Goal: Task Accomplishment & Management: Complete application form

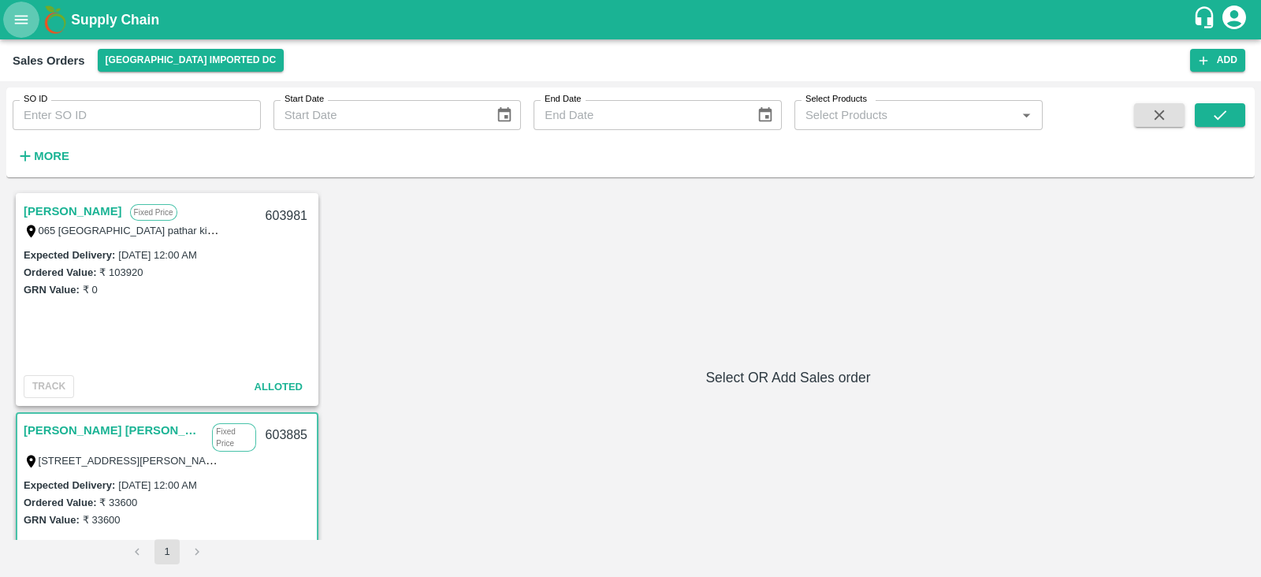
click at [22, 12] on icon "open drawer" at bounding box center [21, 19] width 17 height 17
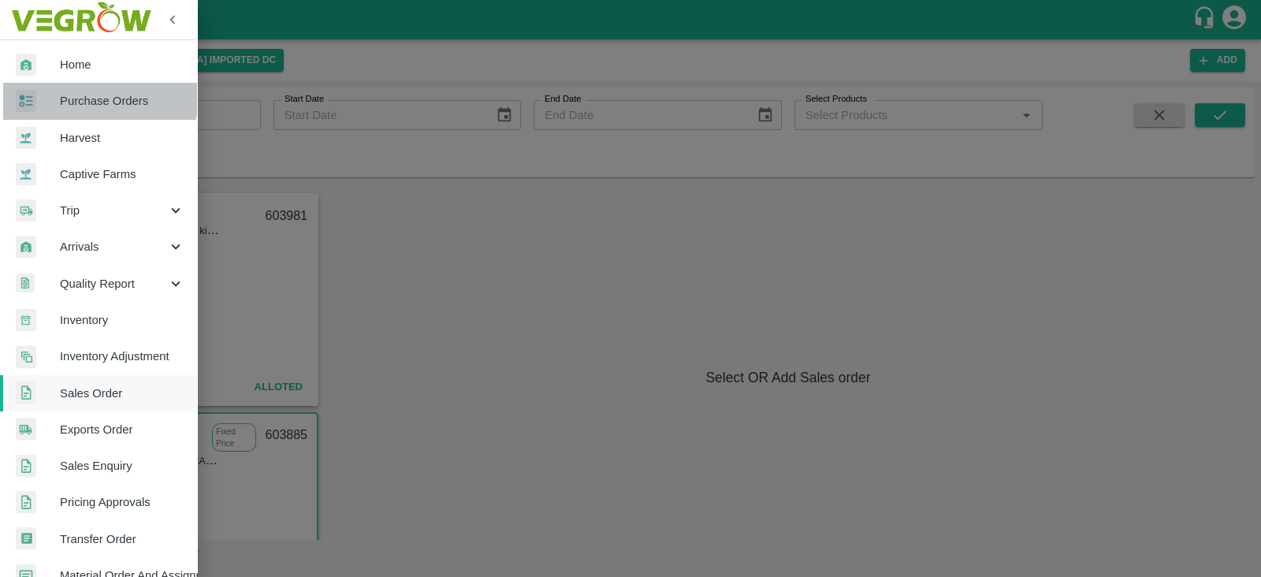
click at [89, 88] on link "Purchase Orders" at bounding box center [98, 101] width 197 height 36
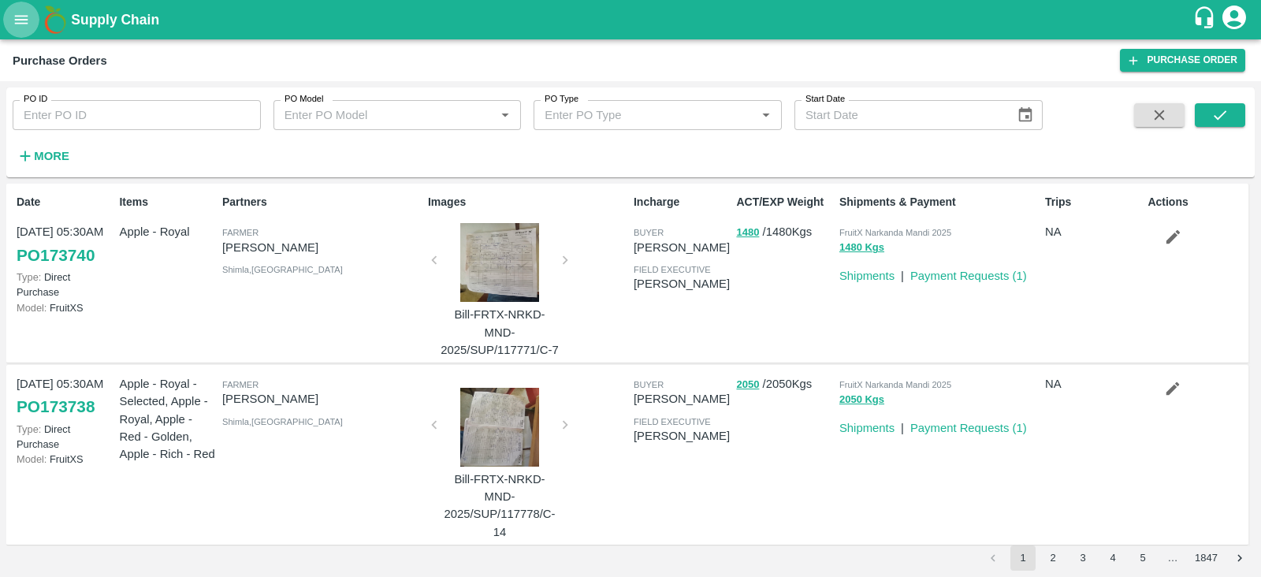
click at [12, 19] on button "open drawer" at bounding box center [21, 20] width 36 height 36
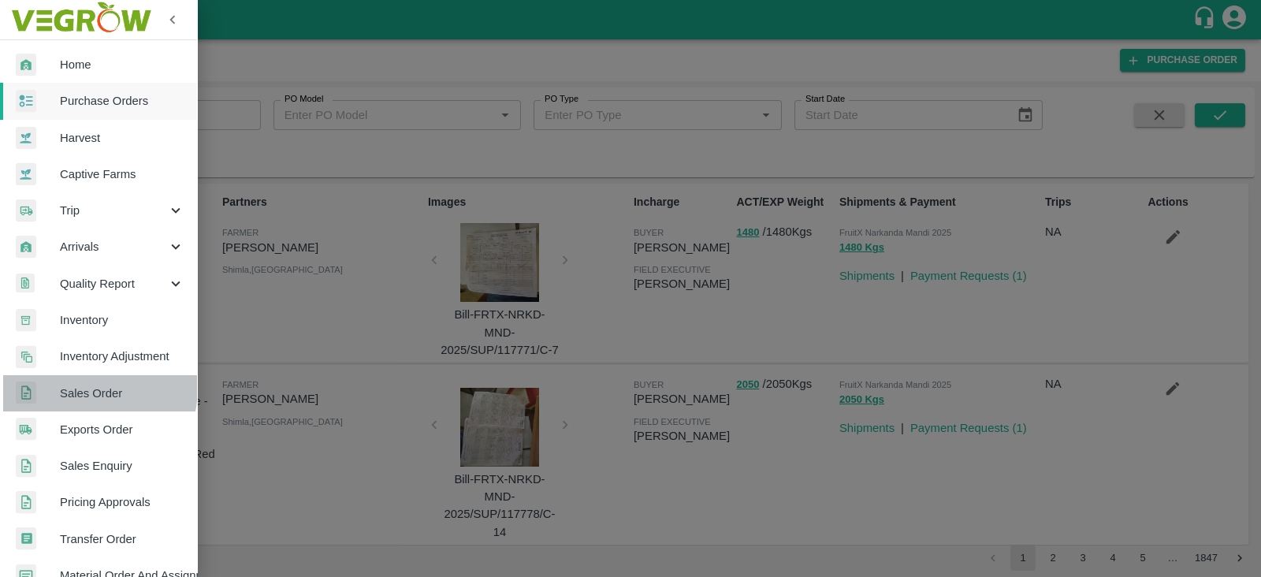
click at [88, 388] on span "Sales Order" at bounding box center [122, 393] width 125 height 17
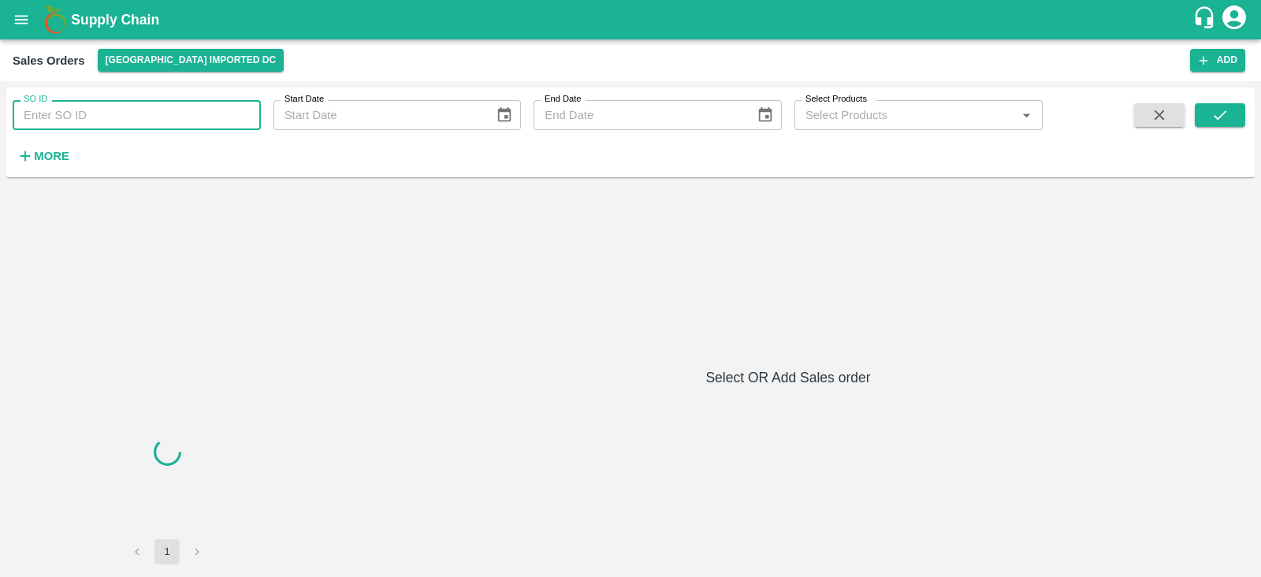
click at [98, 121] on input "SO ID" at bounding box center [137, 115] width 248 height 30
paste input "603727"
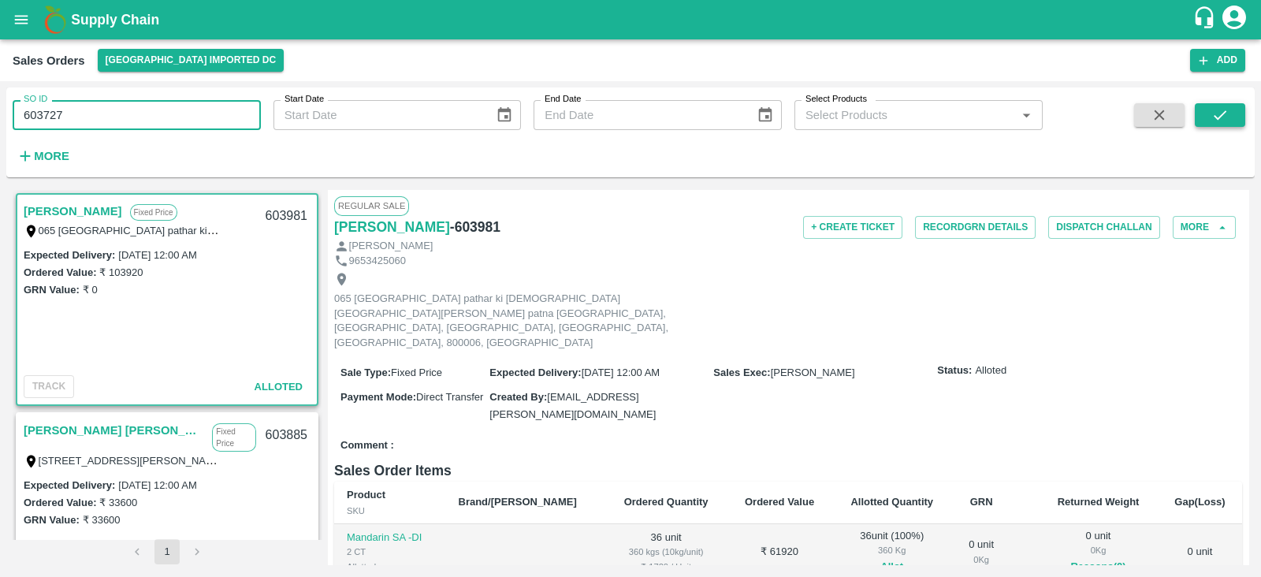
type input "603727"
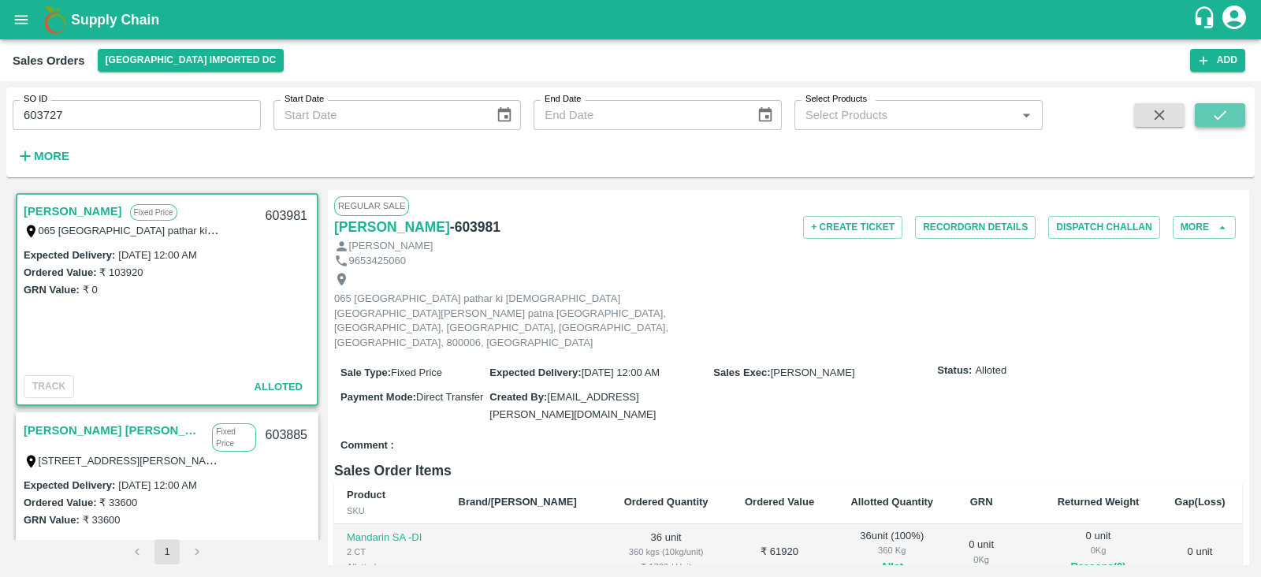
click at [1226, 117] on icon "submit" at bounding box center [1219, 114] width 17 height 17
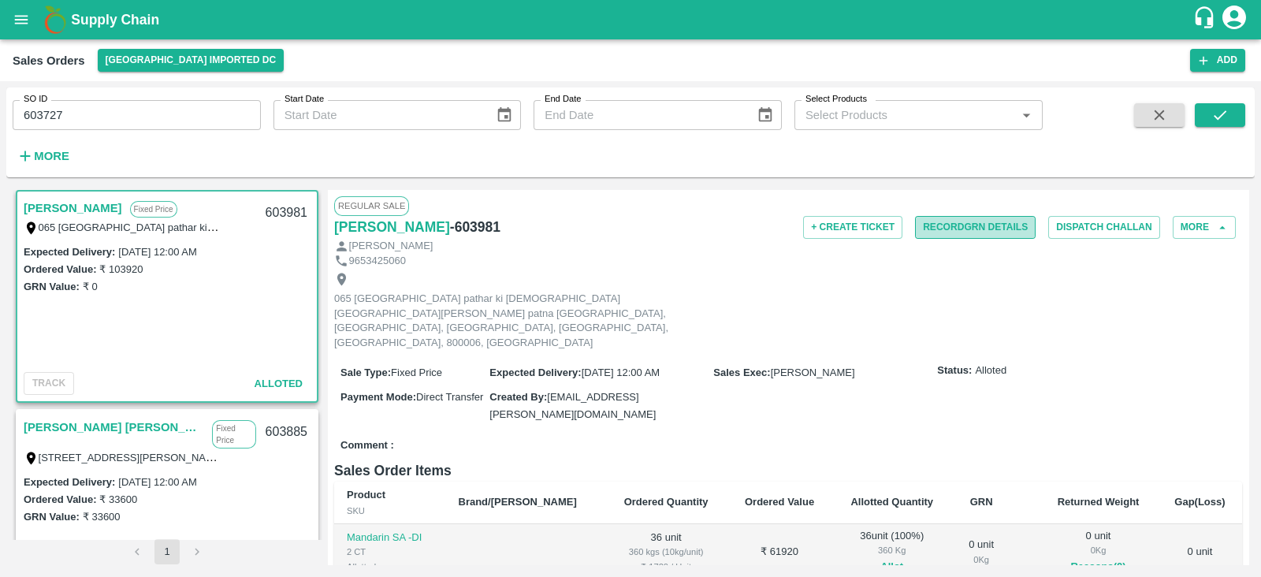
click at [959, 218] on button "Record GRN Details" at bounding box center [975, 227] width 121 height 23
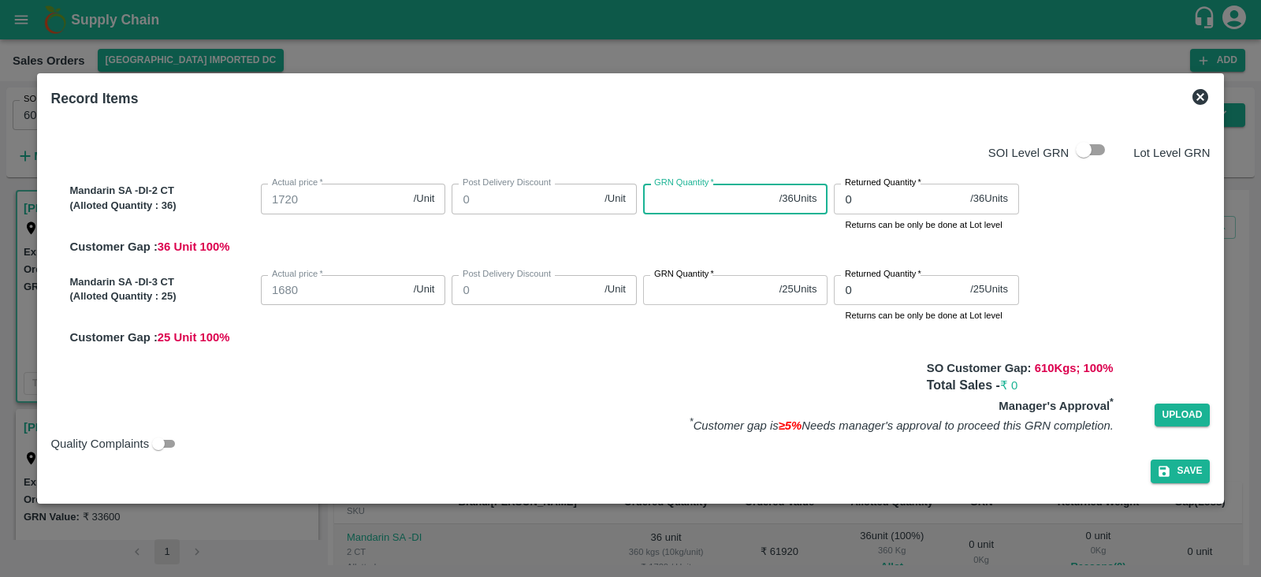
click at [698, 204] on input "GRN Quantity   *" at bounding box center [708, 199] width 130 height 30
type input "36"
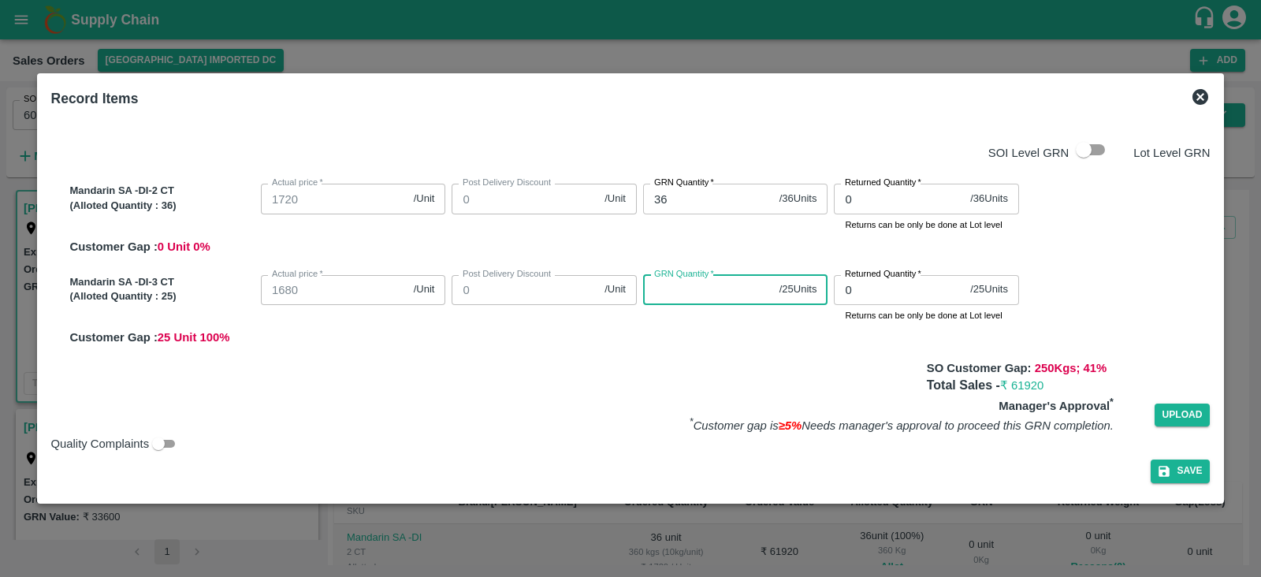
click at [700, 289] on input "GRN Quantity   *" at bounding box center [708, 290] width 130 height 30
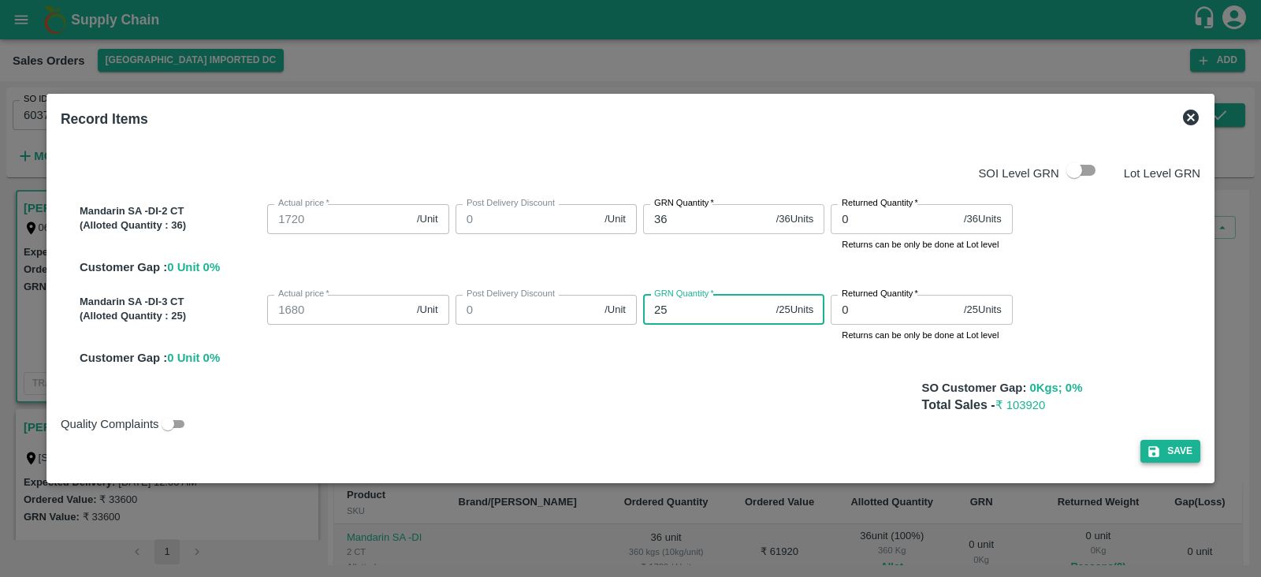
type input "25"
click at [1151, 457] on icon "button" at bounding box center [1153, 451] width 11 height 11
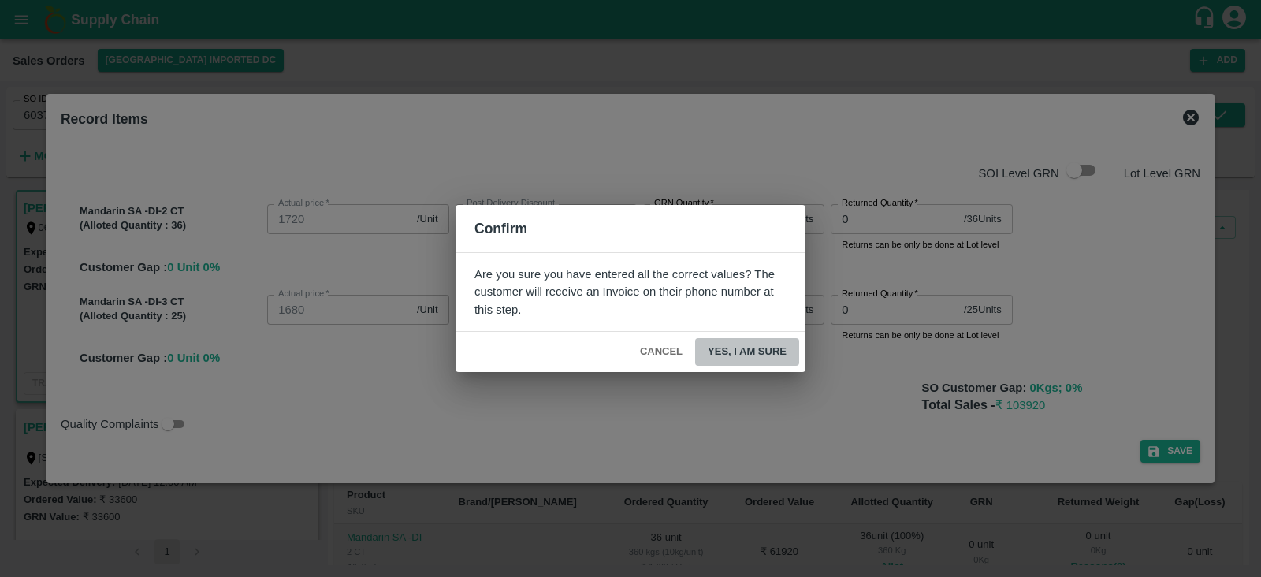
click at [761, 361] on button "Yes, I am sure" at bounding box center [747, 352] width 104 height 28
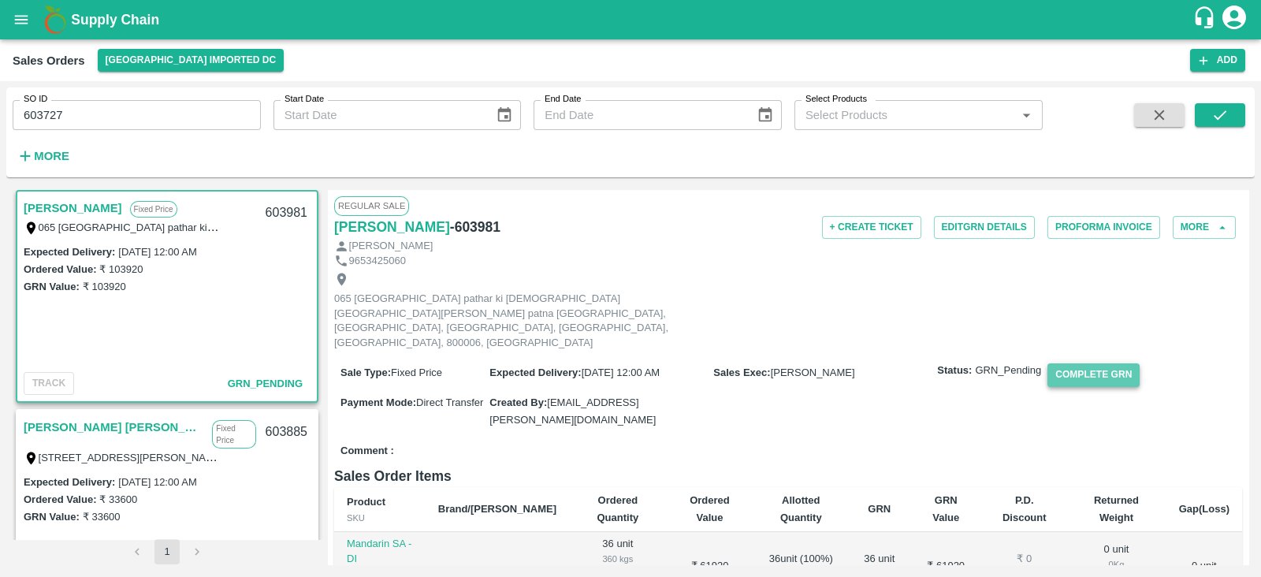
click at [1118, 363] on button "Complete GRN" at bounding box center [1093, 374] width 92 height 23
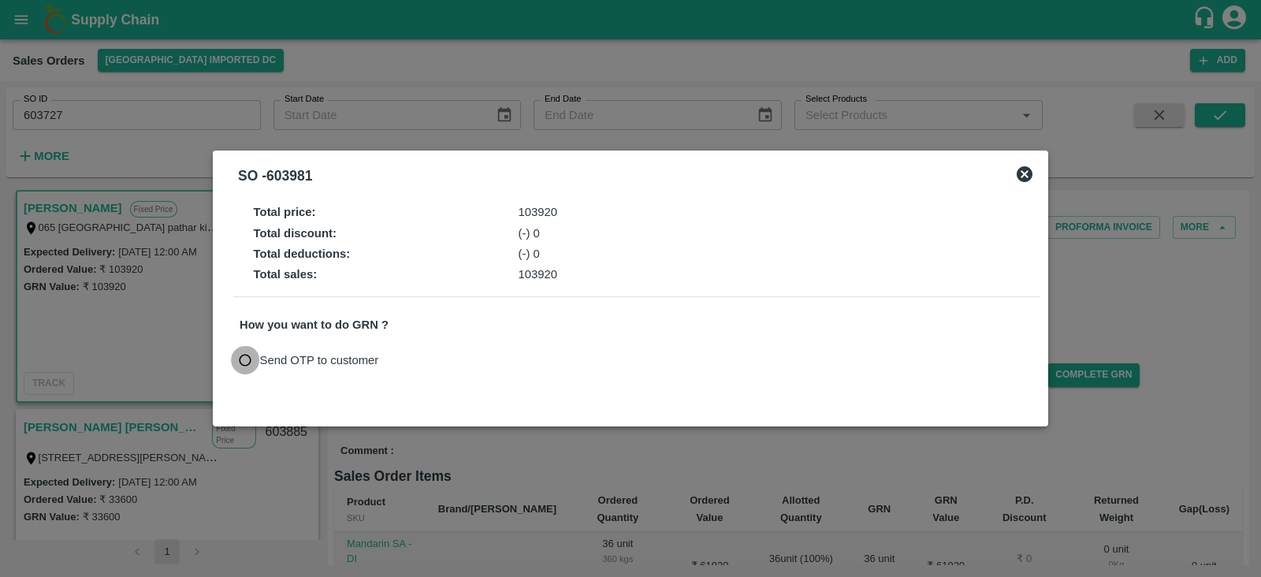
click at [243, 360] on input "Send OTP to customer" at bounding box center [245, 360] width 29 height 29
radio input "true"
click at [430, 359] on button "Send OTP" at bounding box center [423, 359] width 65 height 23
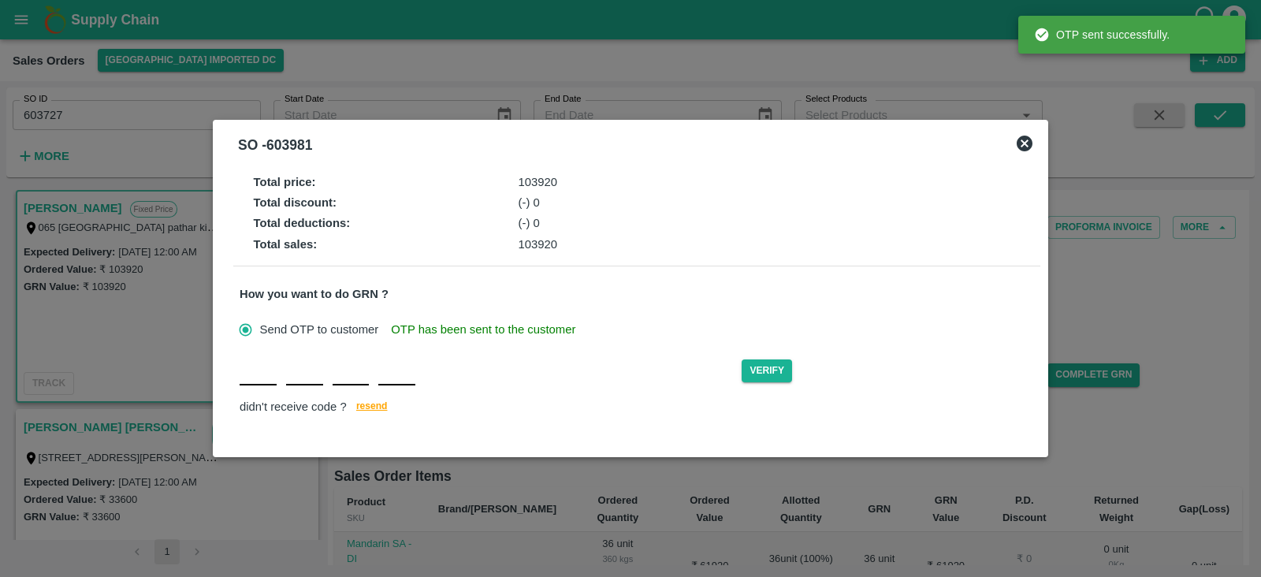
click at [259, 380] on input "text" at bounding box center [258, 371] width 37 height 28
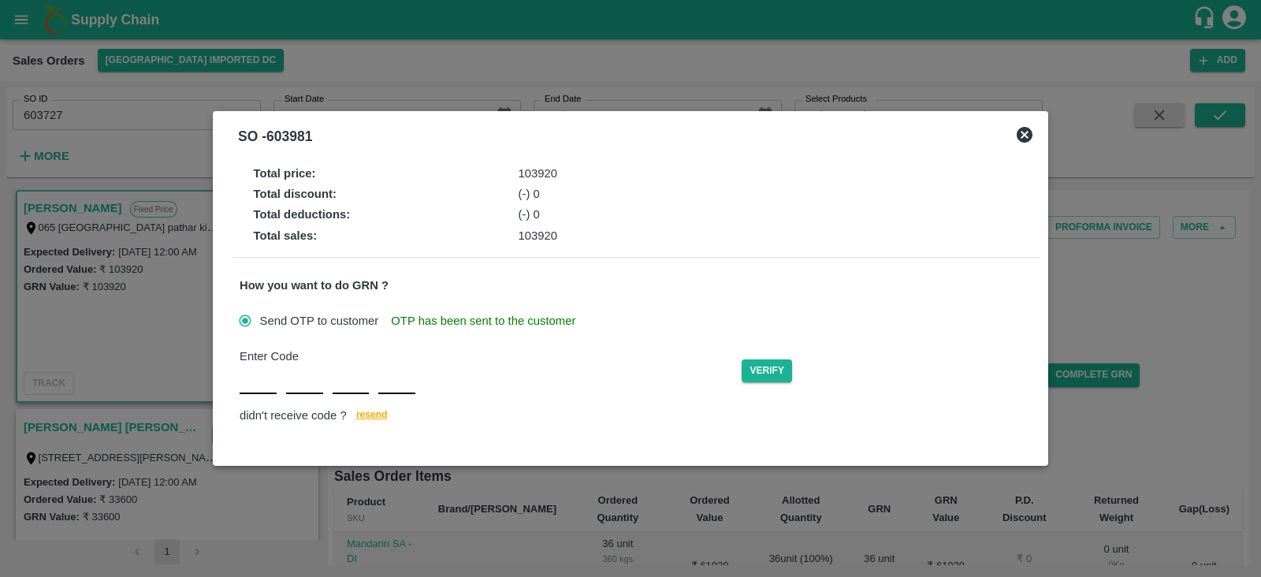
click at [334, 144] on div "SO - 603981" at bounding box center [611, 133] width 794 height 41
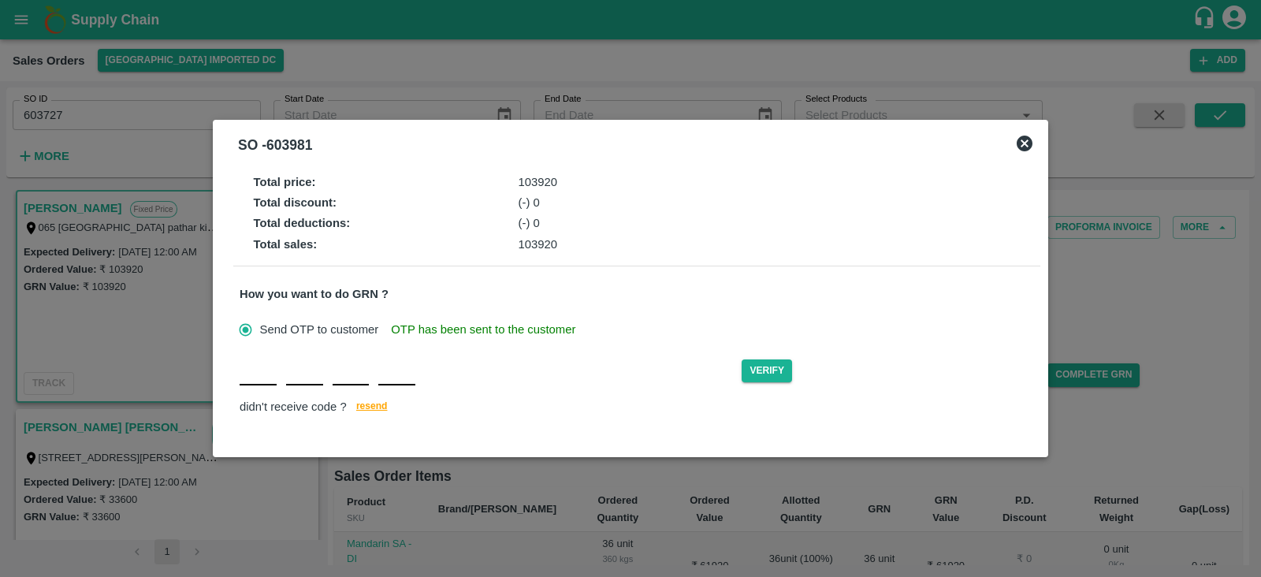
click at [255, 376] on input "text" at bounding box center [258, 371] width 37 height 28
type input "R"
type input "J"
type input "D"
type input "Z"
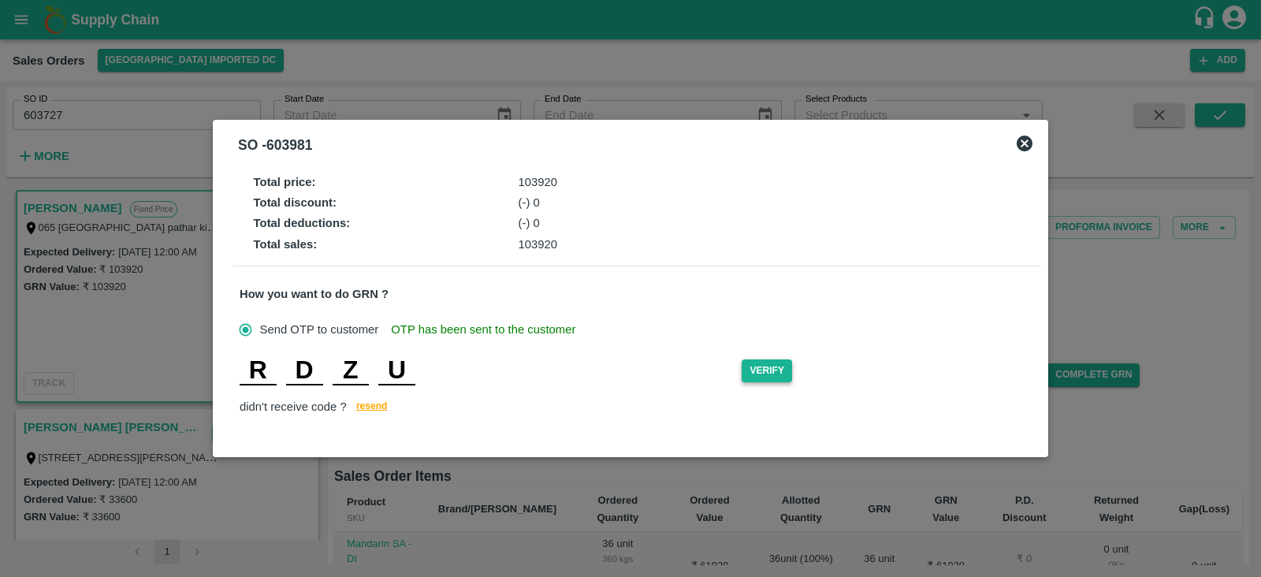
type input "U"
click at [772, 367] on button "Verify" at bounding box center [767, 370] width 50 height 23
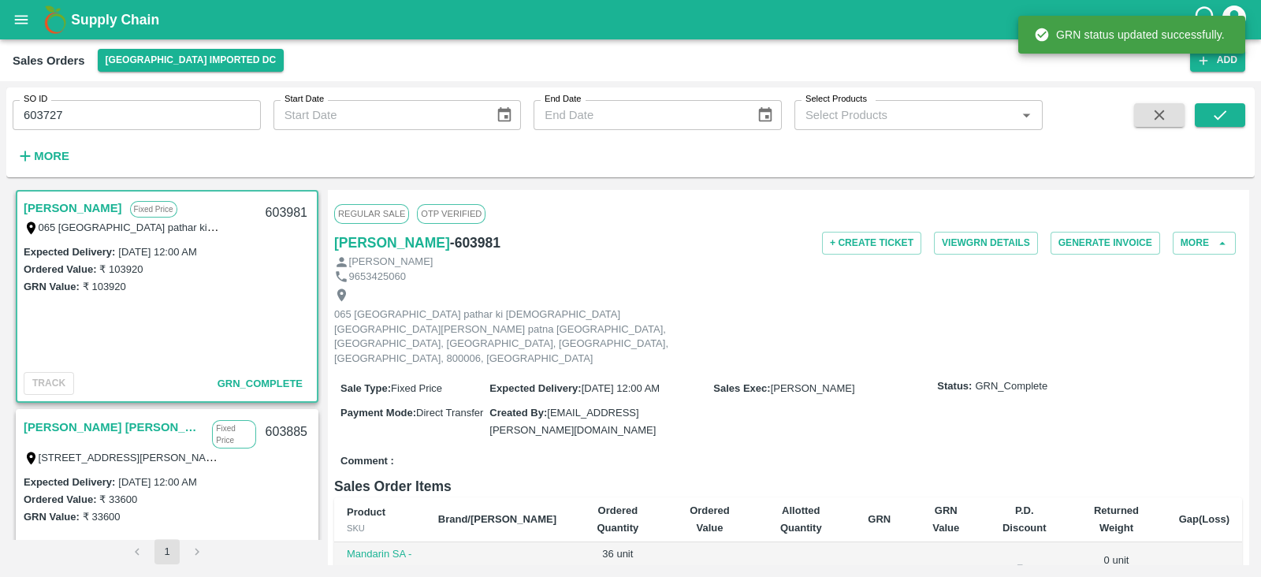
click at [772, 284] on div "065 [GEOGRAPHIC_DATA] pathar ki [DEMOGRAPHIC_DATA][GEOGRAPHIC_DATA][PERSON_NAME…" at bounding box center [788, 327] width 908 height 86
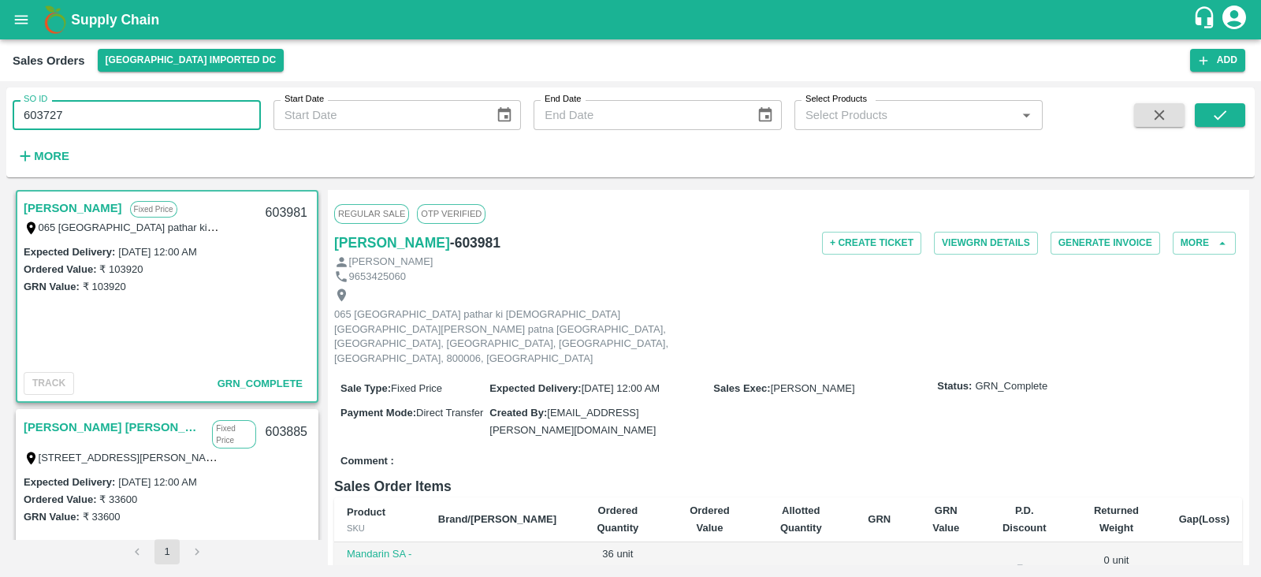
drag, startPoint x: 118, startPoint y: 109, endPoint x: 0, endPoint y: 110, distance: 118.2
click at [0, 110] on div "SO ID 603727 SO ID Start Date Start Date End Date End Date Select Products Sele…" at bounding box center [630, 329] width 1261 height 496
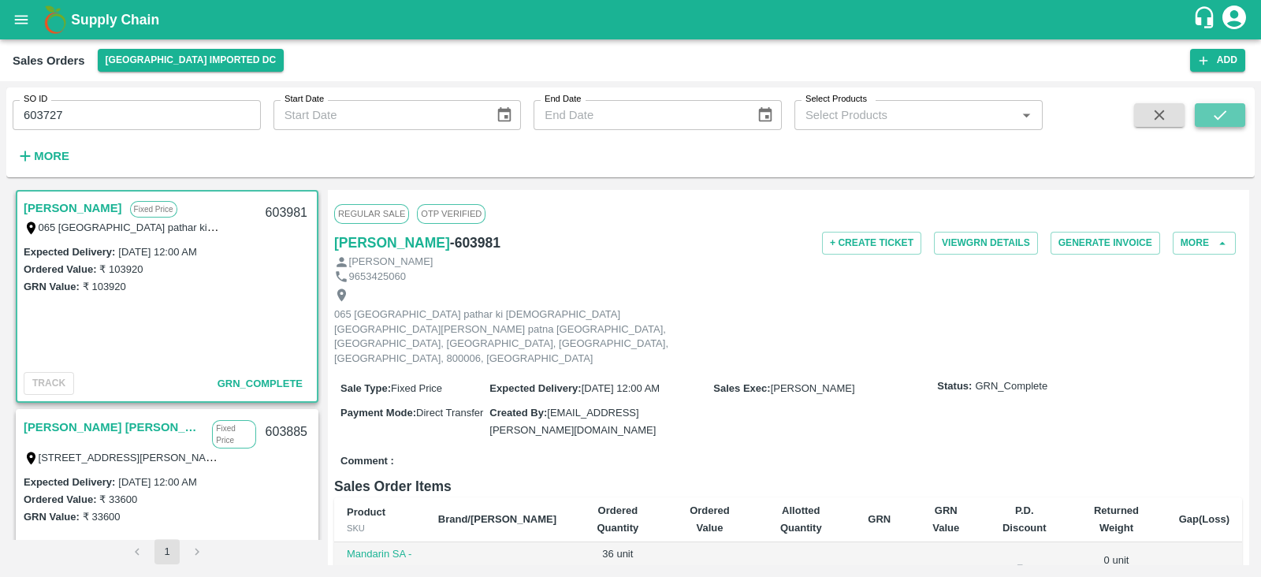
click at [1223, 111] on icon "submit" at bounding box center [1219, 114] width 17 height 17
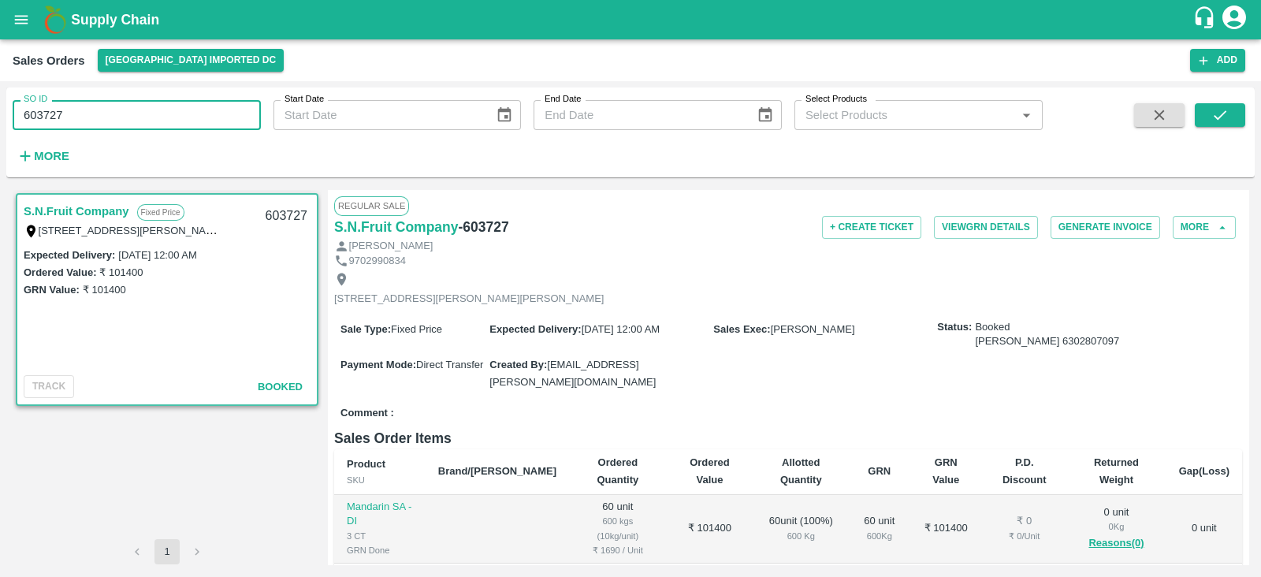
click at [126, 104] on input "603727" at bounding box center [137, 115] width 248 height 30
type input "6"
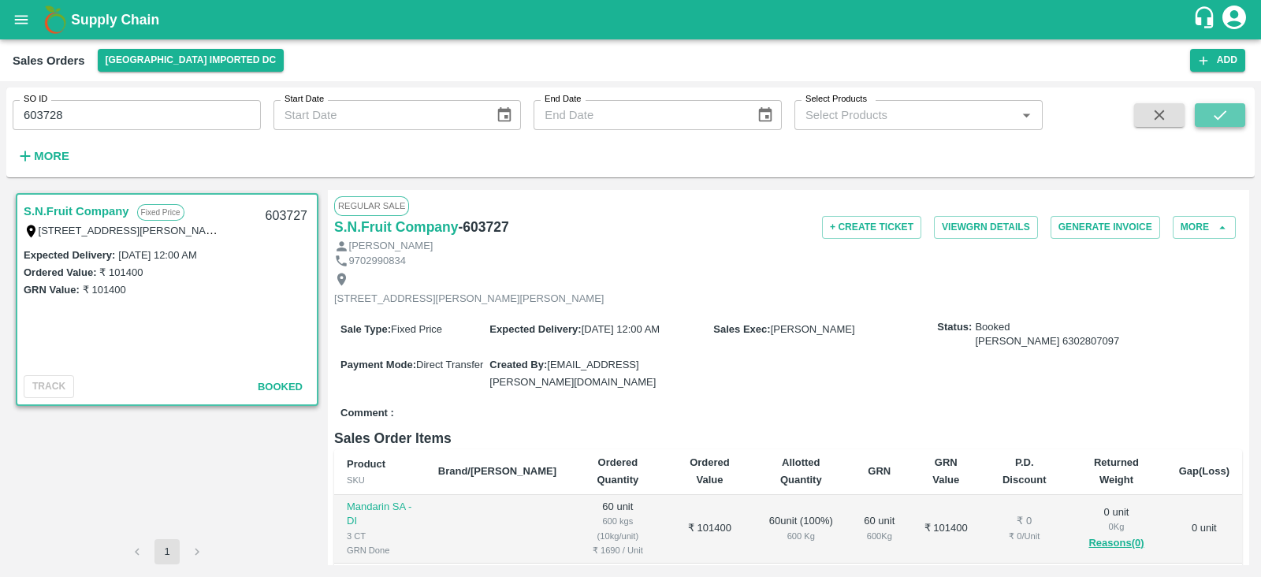
click at [1217, 108] on icon "submit" at bounding box center [1219, 114] width 17 height 17
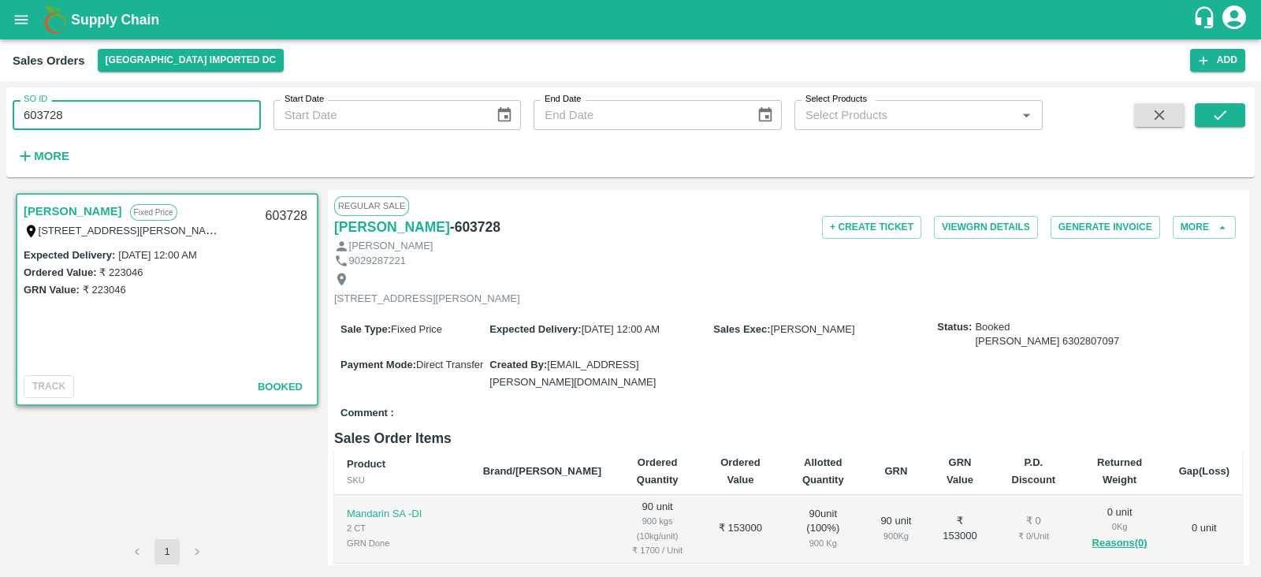
click at [84, 112] on input "603728" at bounding box center [137, 115] width 248 height 30
type input "6"
type input "603839"
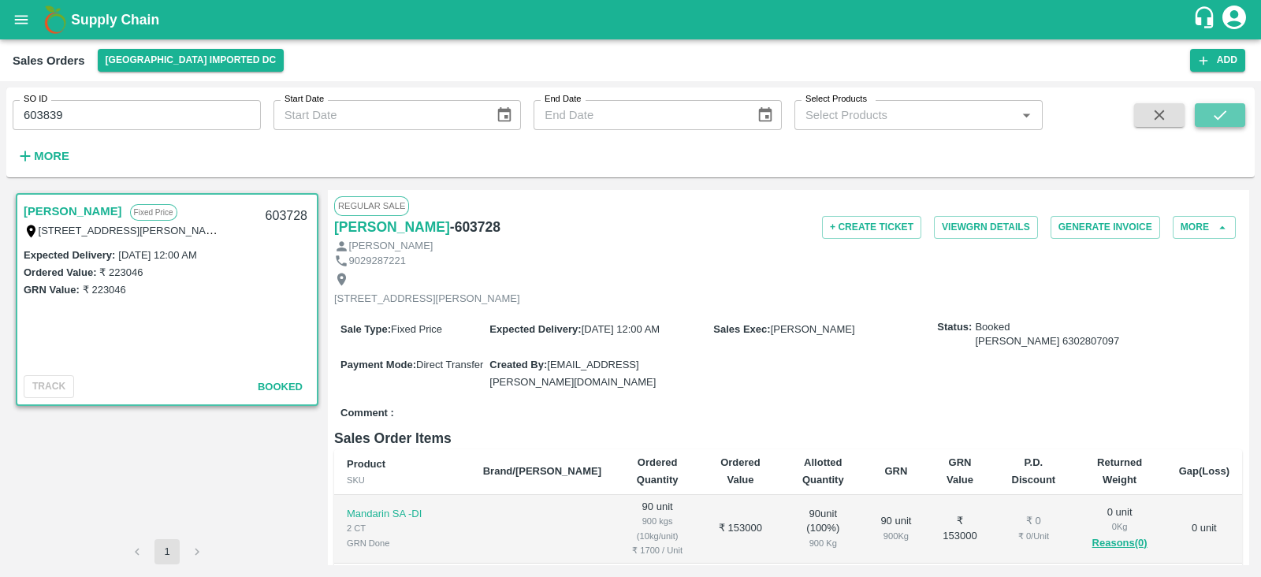
click at [1222, 117] on icon "submit" at bounding box center [1219, 114] width 17 height 17
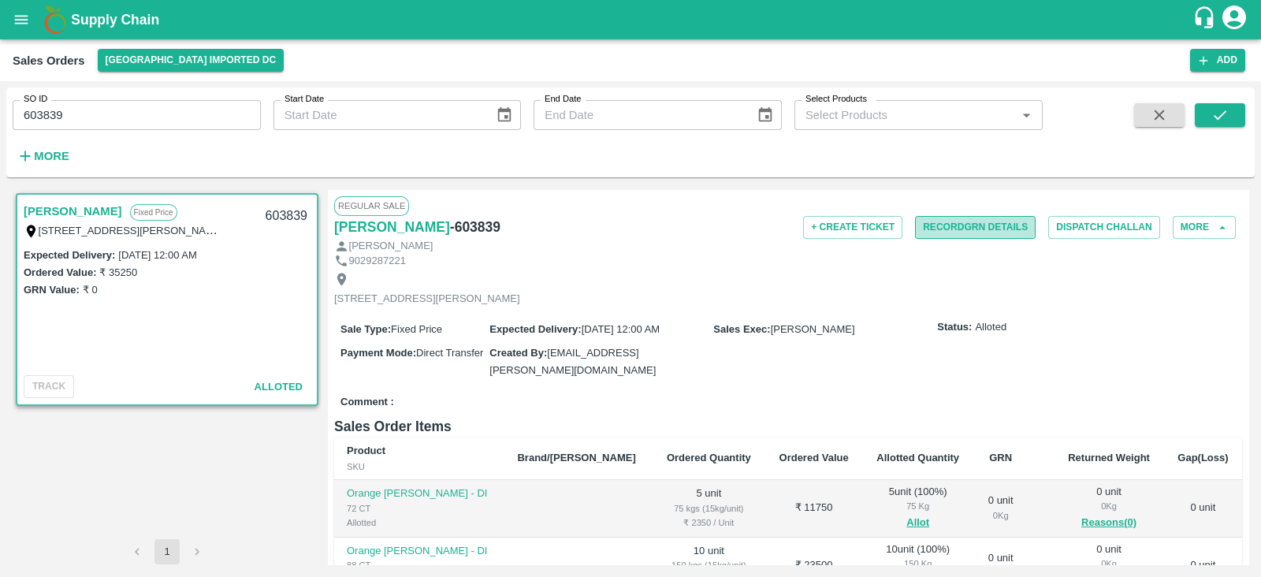
click at [979, 229] on button "Record GRN Details" at bounding box center [975, 227] width 121 height 23
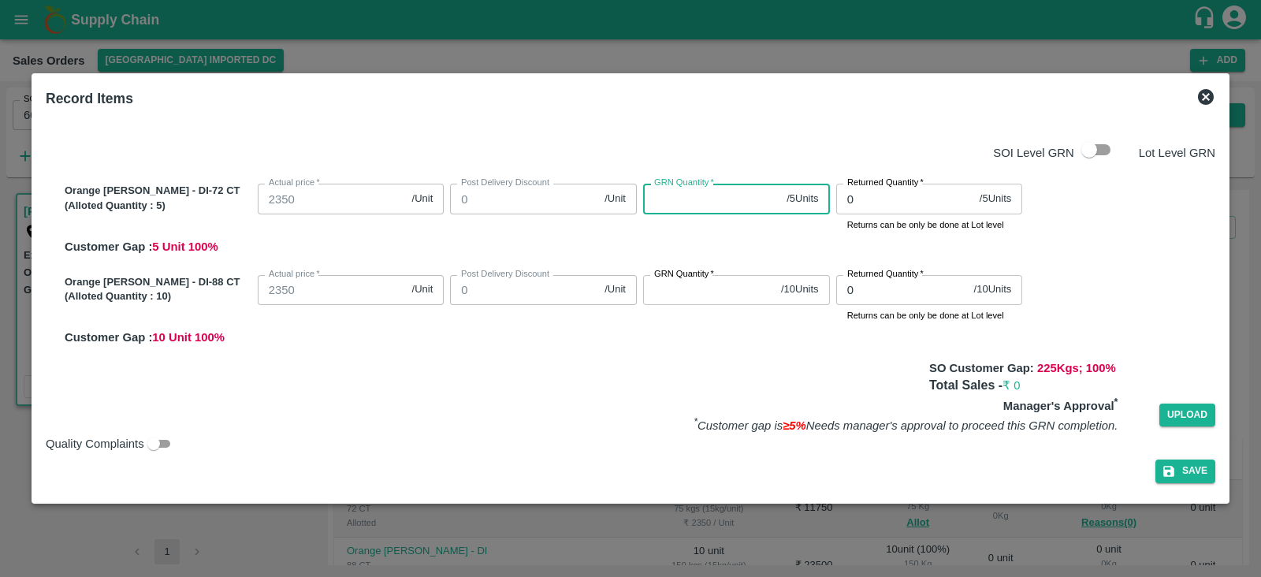
click at [710, 203] on input "GRN Quantity   *" at bounding box center [711, 199] width 137 height 30
type input "5"
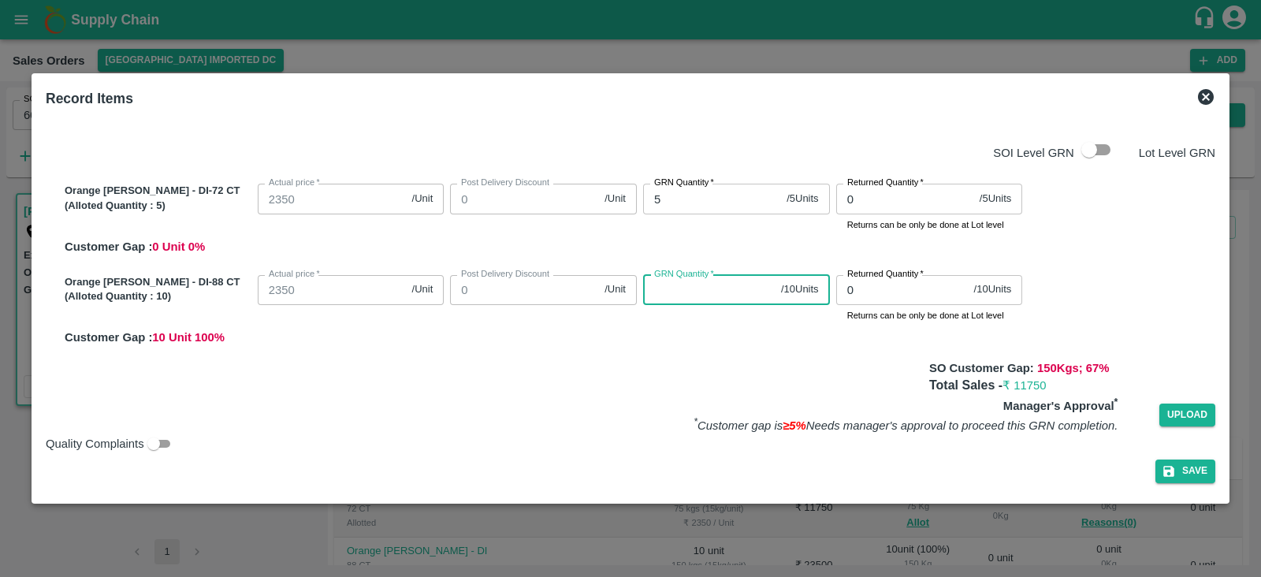
click at [727, 294] on input "GRN Quantity   *" at bounding box center [709, 290] width 132 height 30
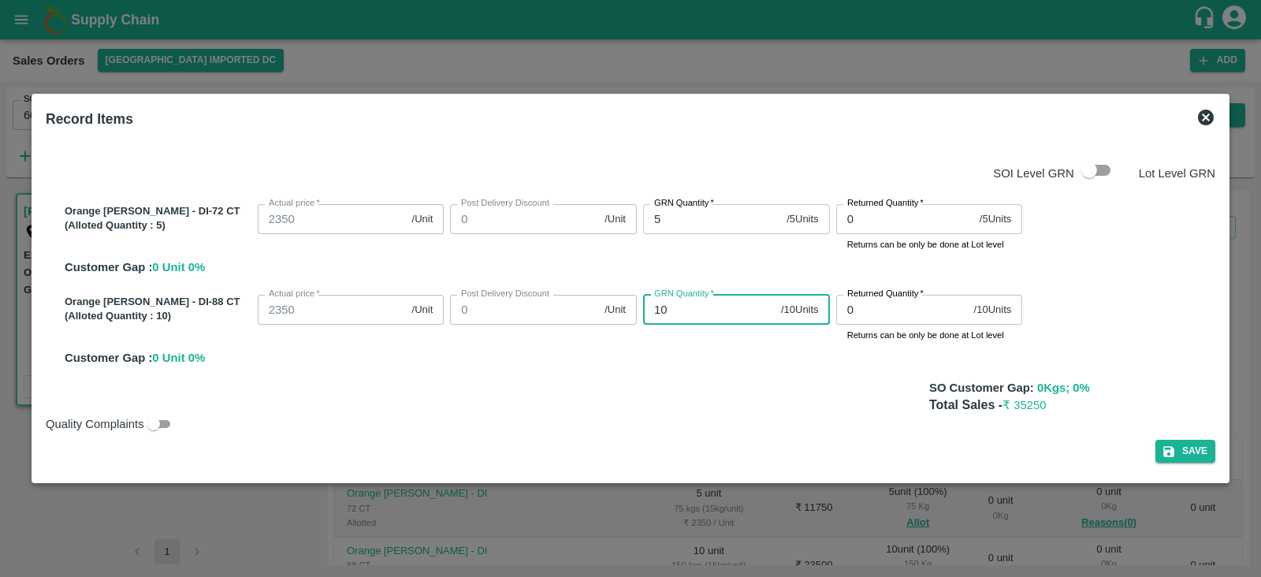
type input "10"
click at [761, 376] on div "Orange [PERSON_NAME][GEOGRAPHIC_DATA] - DI-72 CT (Alloted Quantity : 5 ) Actual…" at bounding box center [631, 282] width 1170 height 194
click at [1183, 448] on button "Save" at bounding box center [1185, 451] width 60 height 23
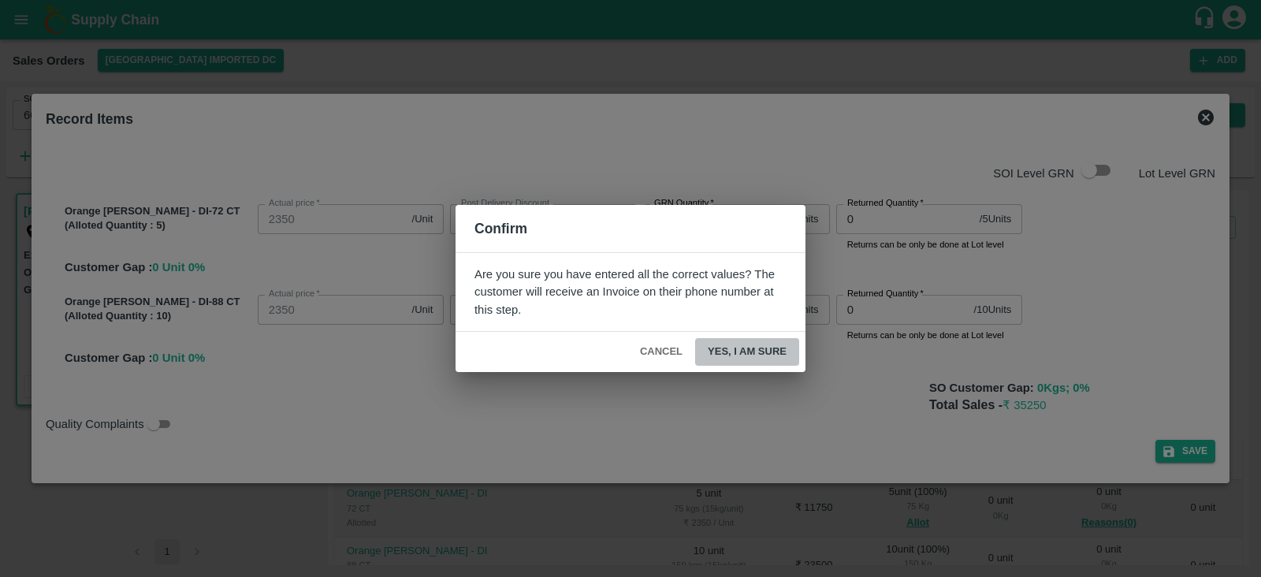
click at [744, 341] on button "Yes, I am sure" at bounding box center [747, 352] width 104 height 28
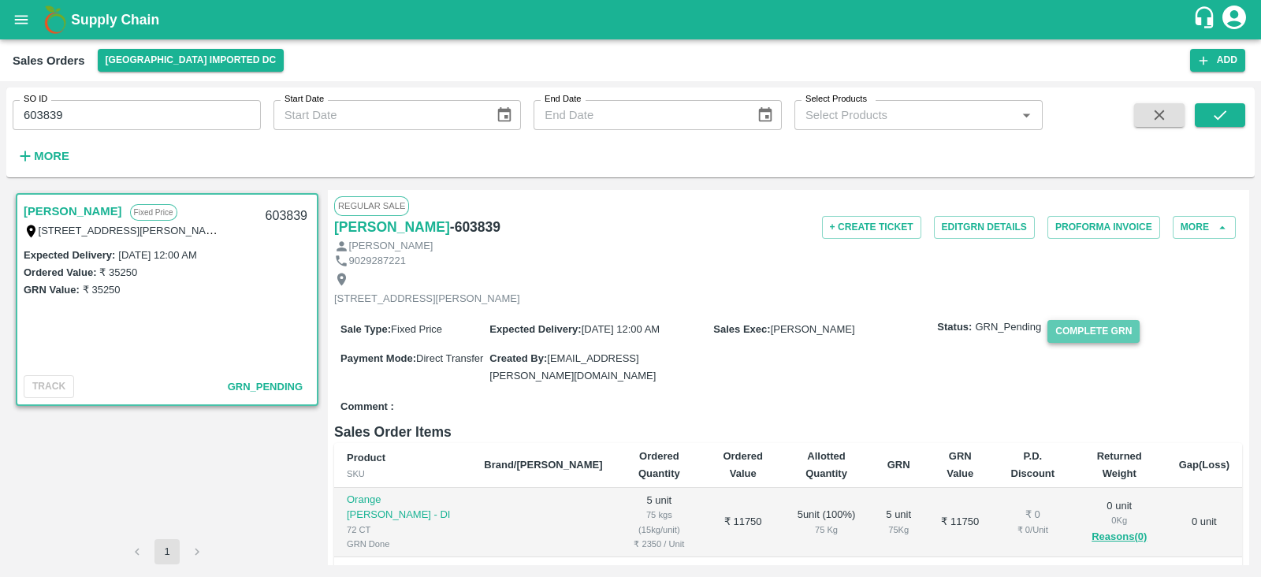
click at [1106, 343] on button "Complete GRN" at bounding box center [1093, 331] width 92 height 23
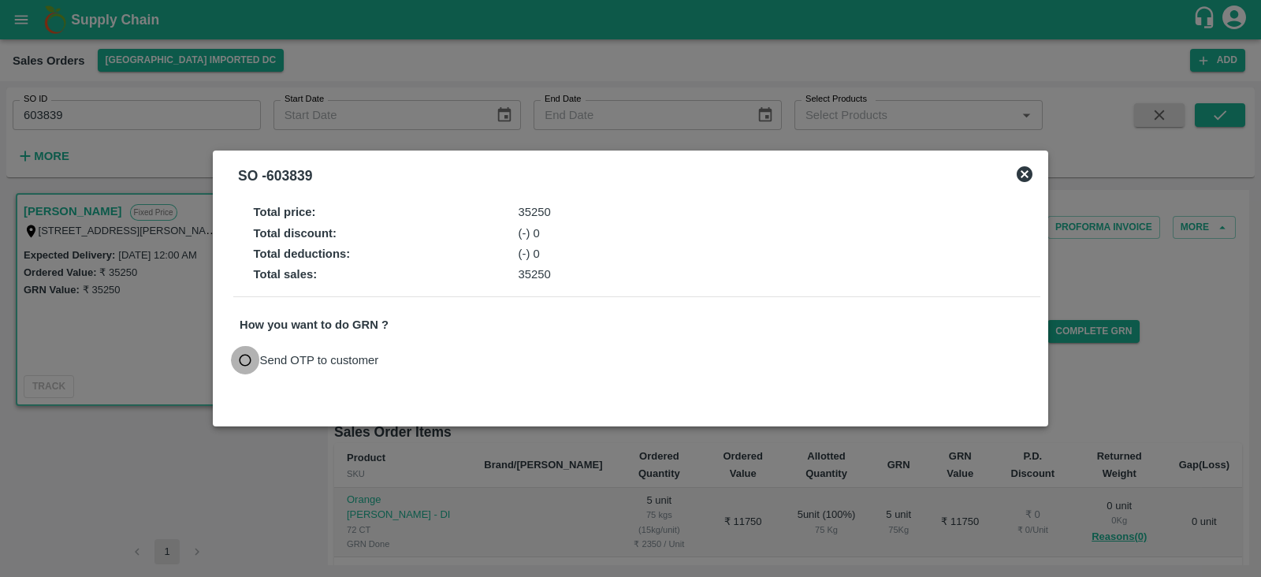
click at [244, 358] on input "Send OTP to customer" at bounding box center [245, 360] width 29 height 29
radio input "true"
click at [426, 358] on button "Send OTP" at bounding box center [423, 359] width 65 height 23
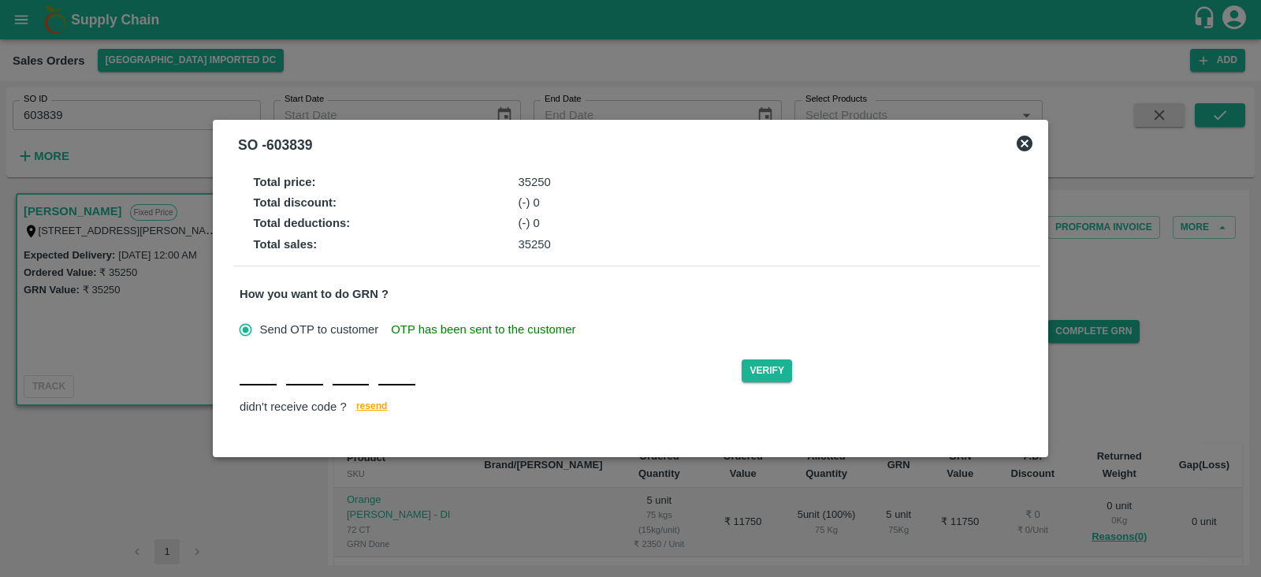
click at [255, 381] on input "text" at bounding box center [258, 371] width 37 height 28
type input "D"
type input "M"
type input "D"
type input "U"
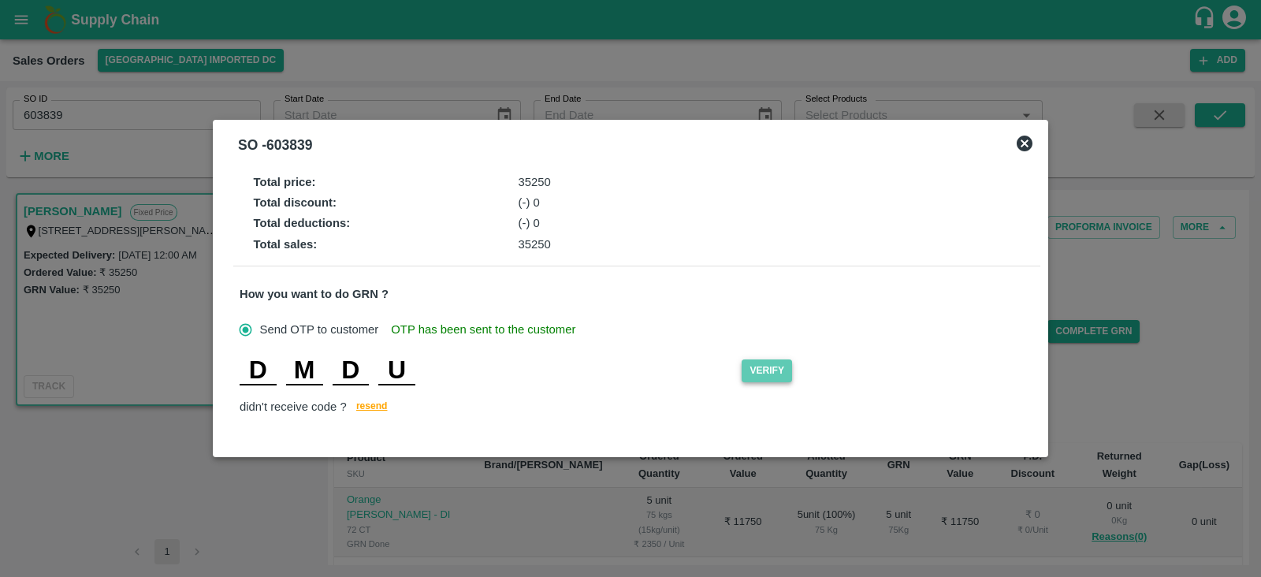
click at [772, 368] on button "Verify" at bounding box center [767, 370] width 50 height 23
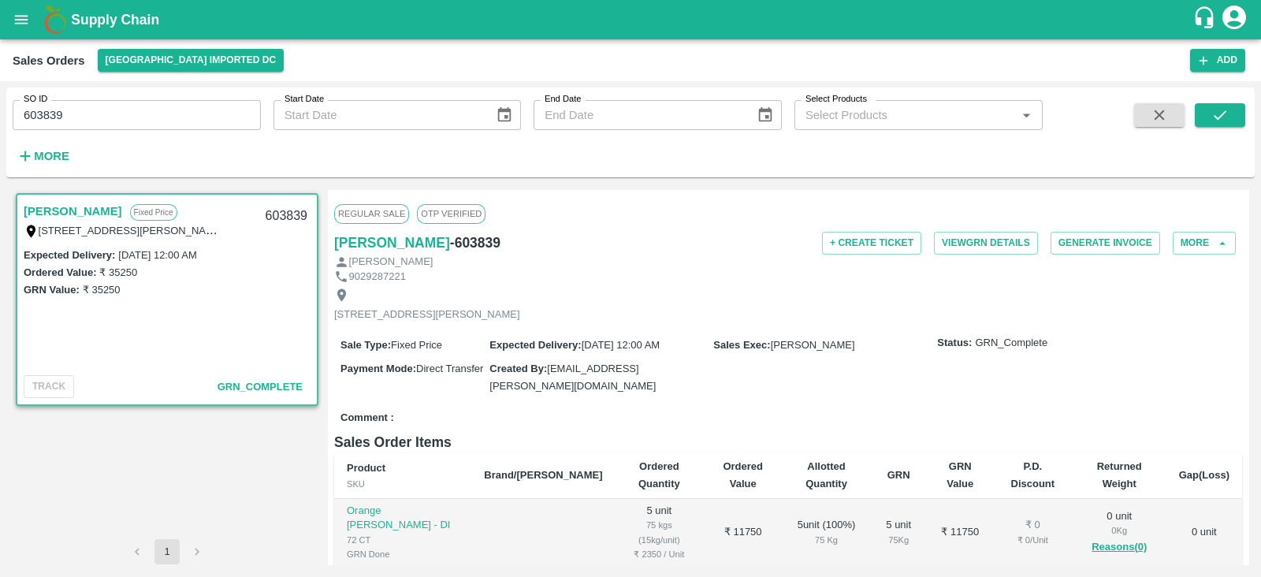
click at [149, 116] on input "603839" at bounding box center [137, 115] width 248 height 30
type input "603839"
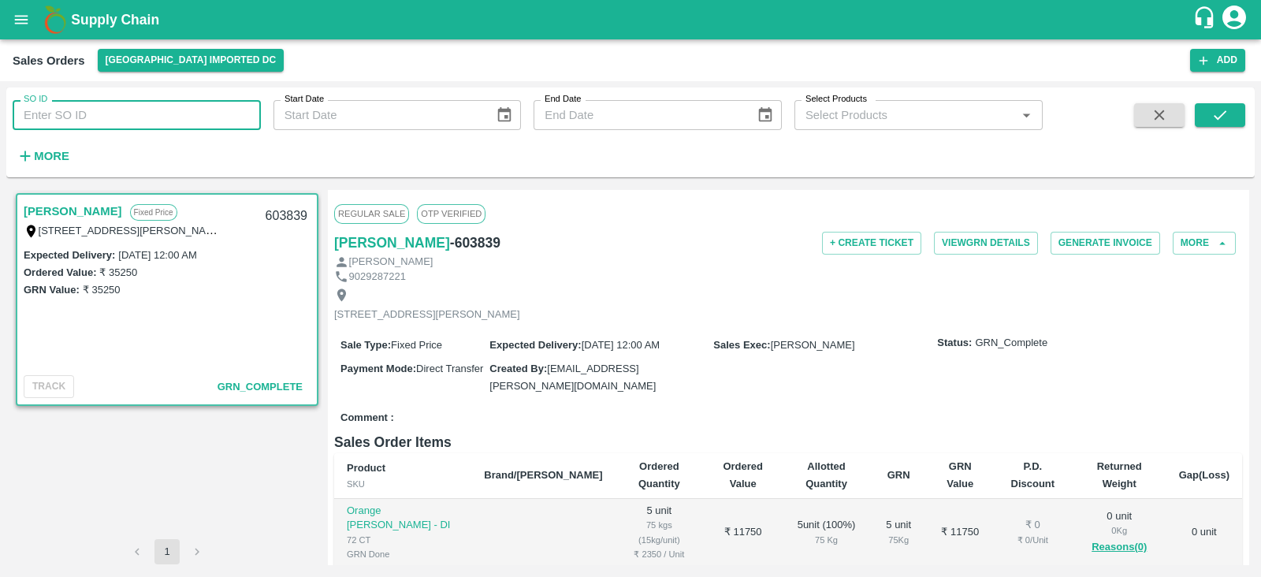
paste input "text"
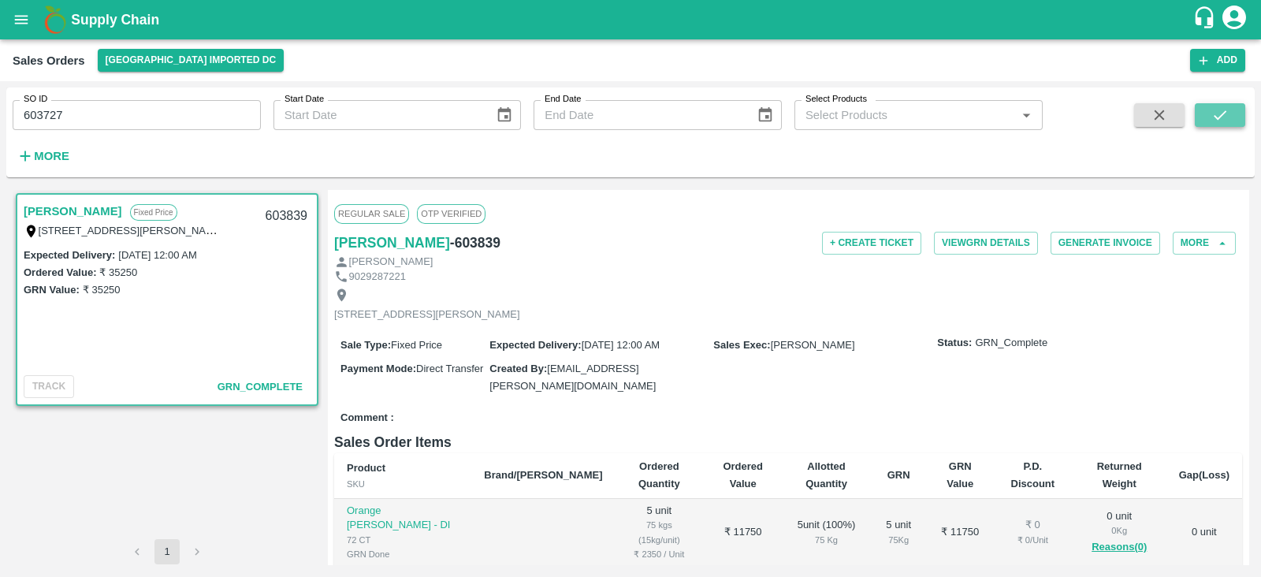
click at [1222, 108] on icon "submit" at bounding box center [1219, 114] width 17 height 17
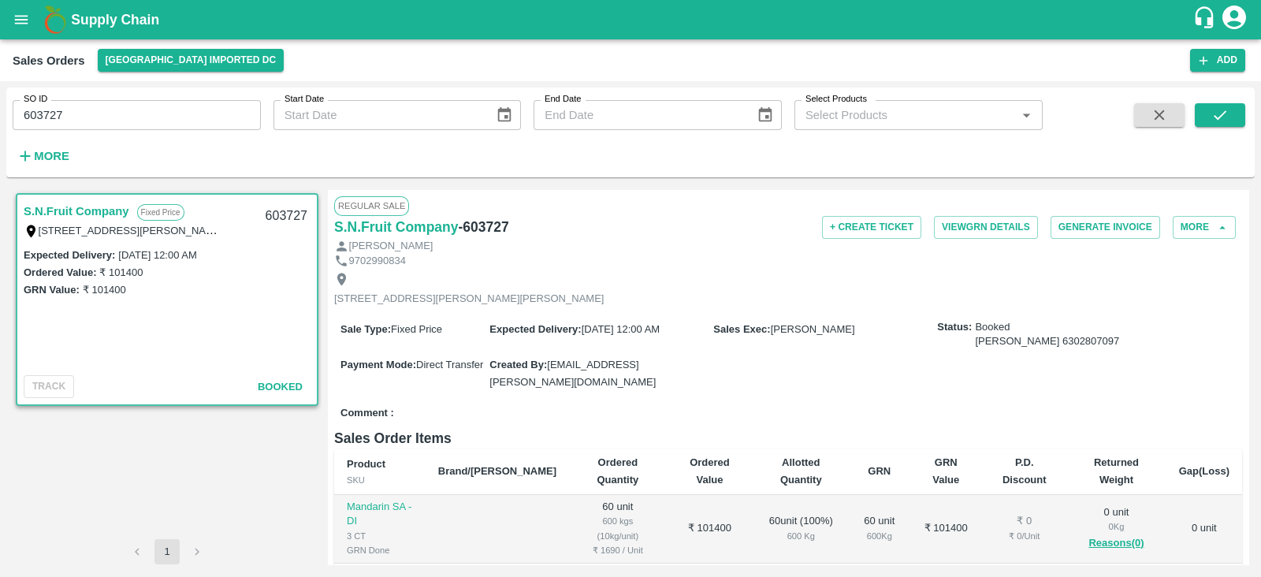
click at [660, 243] on div "[PERSON_NAME]" at bounding box center [788, 246] width 908 height 15
click at [169, 117] on input "603727" at bounding box center [137, 115] width 248 height 30
type input "603727"
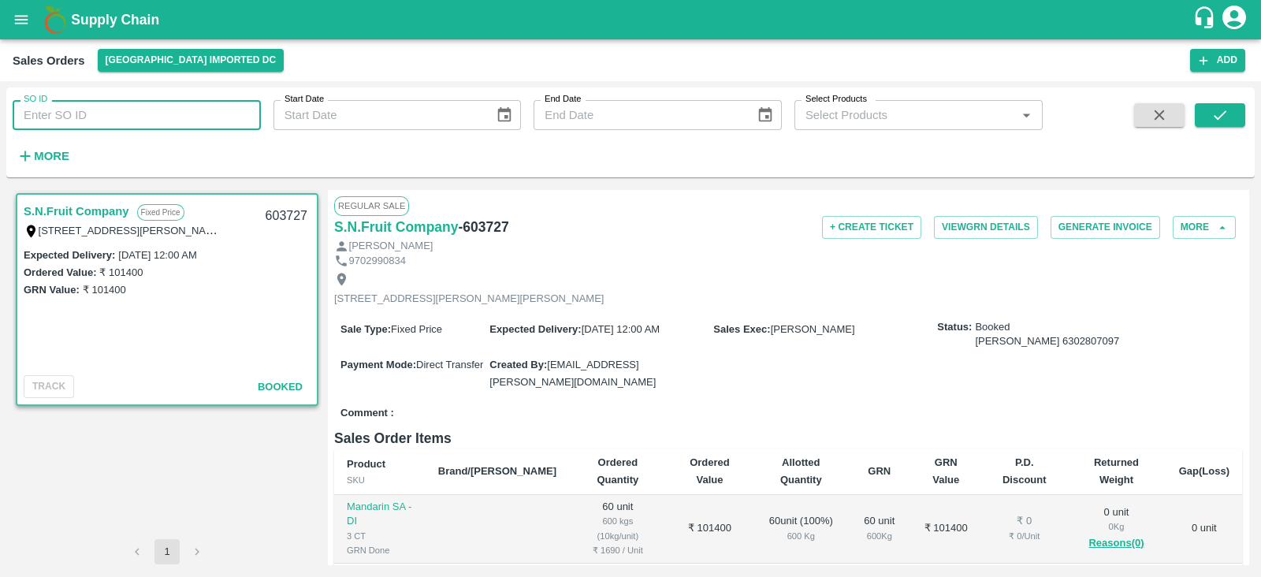
paste input "text"
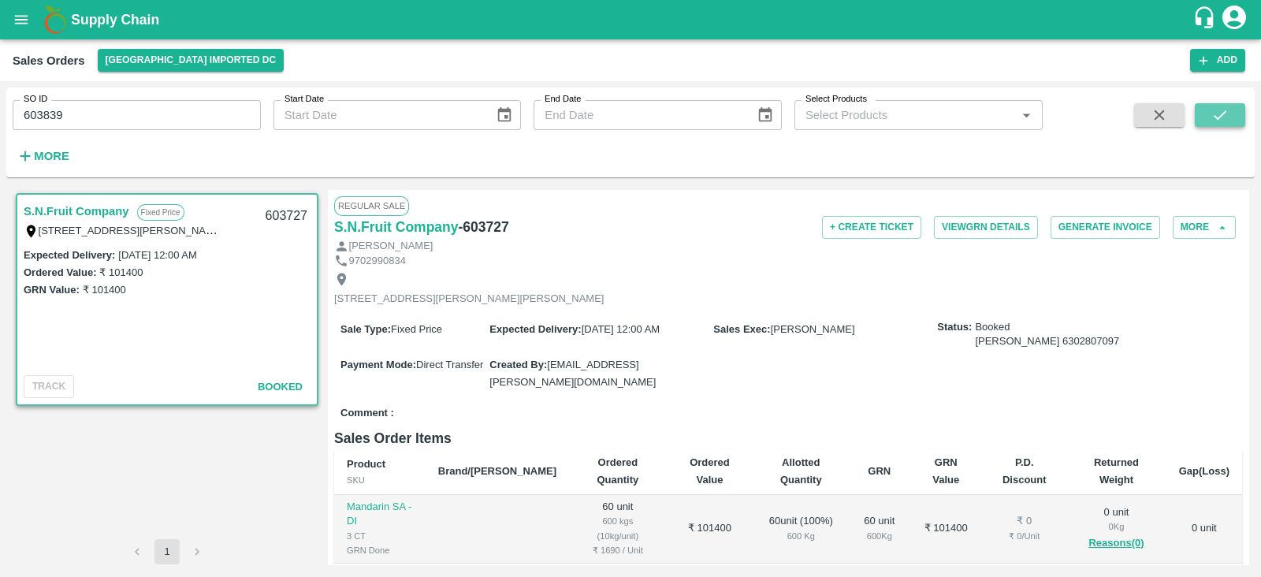
click at [1219, 113] on icon "submit" at bounding box center [1219, 114] width 17 height 17
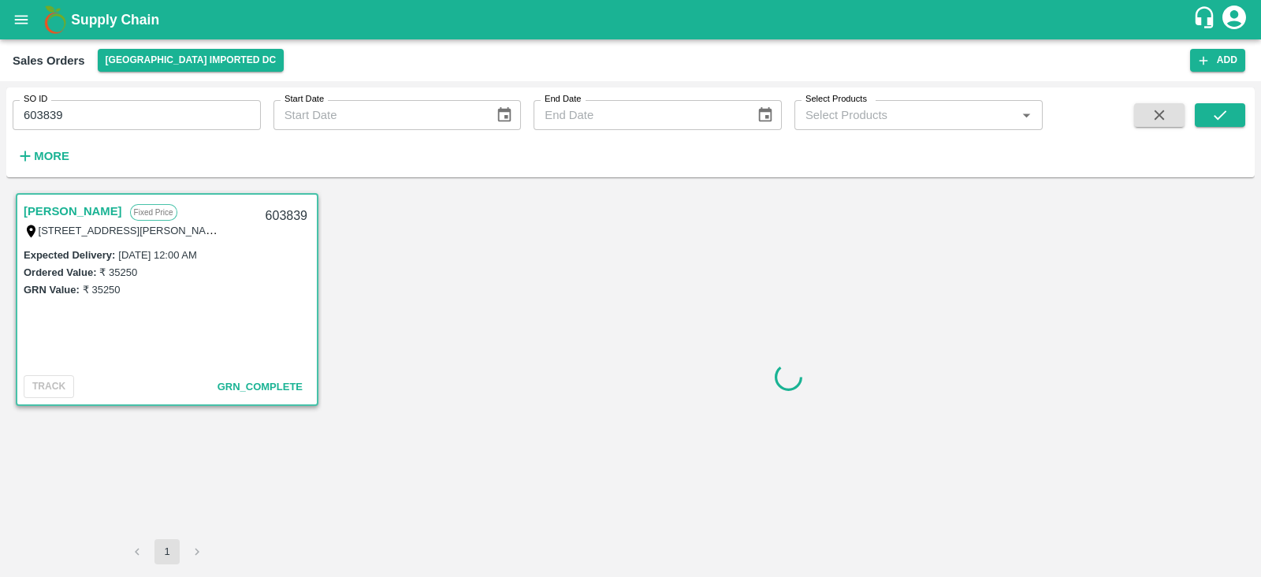
click at [109, 108] on input "603839" at bounding box center [137, 115] width 248 height 30
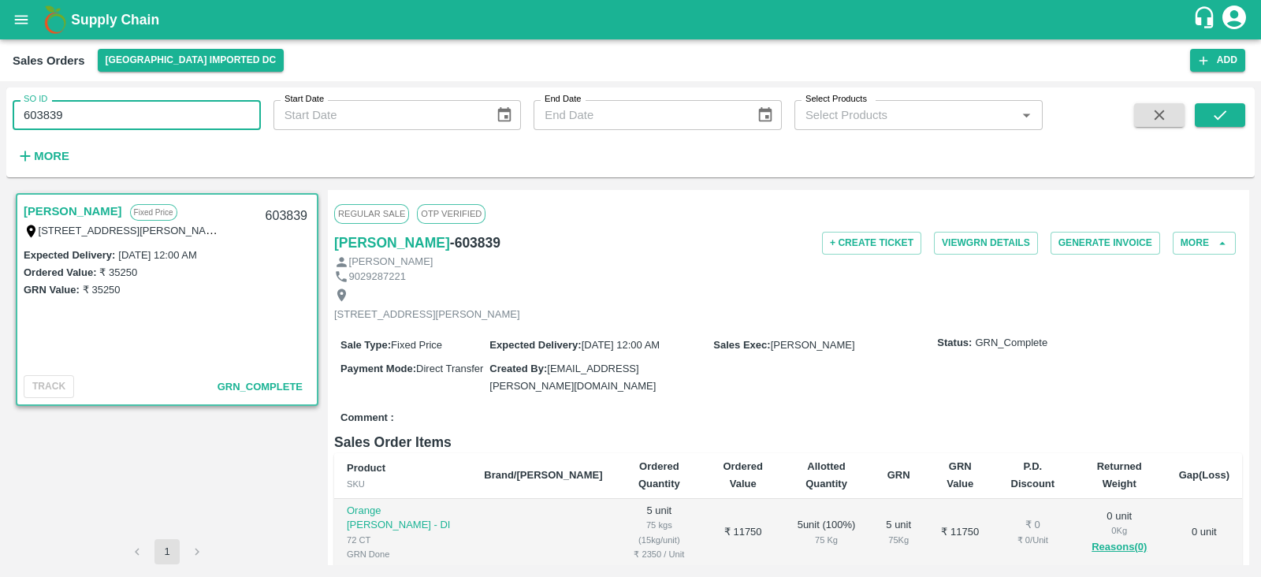
type input "603839"
paste input "text"
type input "603845"
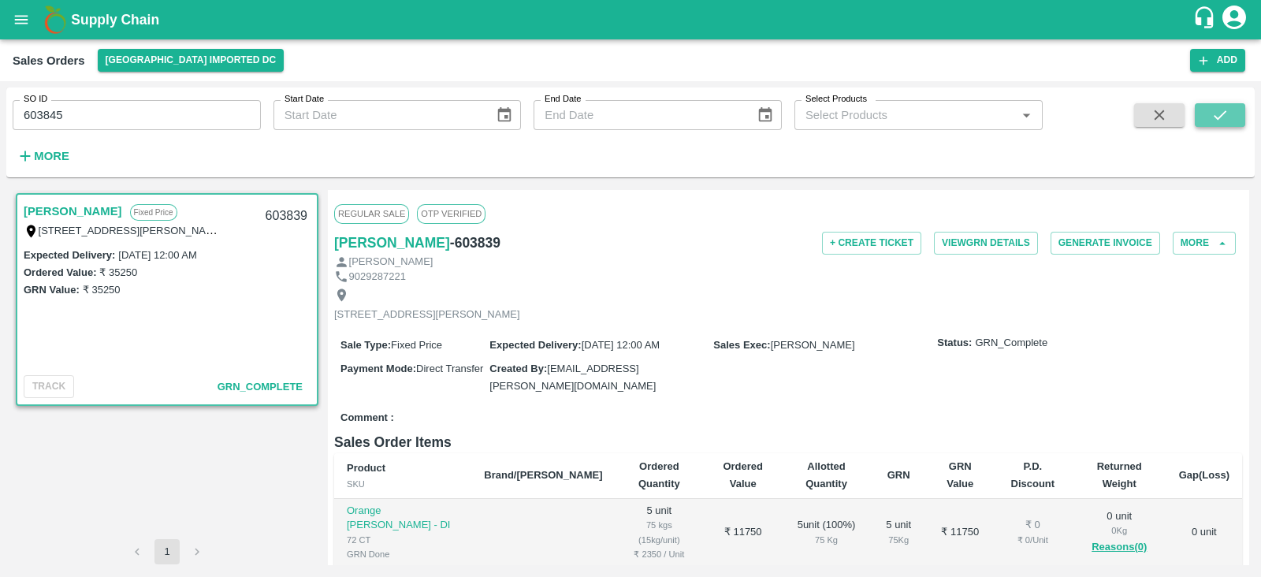
click at [1225, 117] on icon "submit" at bounding box center [1219, 114] width 17 height 17
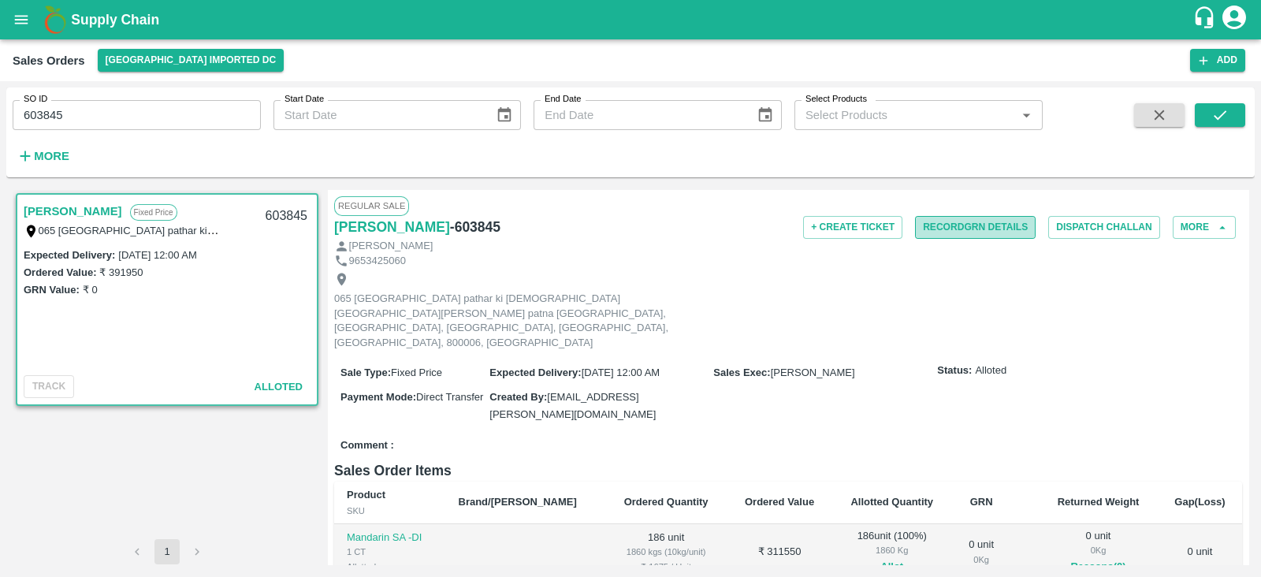
click at [955, 222] on button "Record GRN Details" at bounding box center [975, 227] width 121 height 23
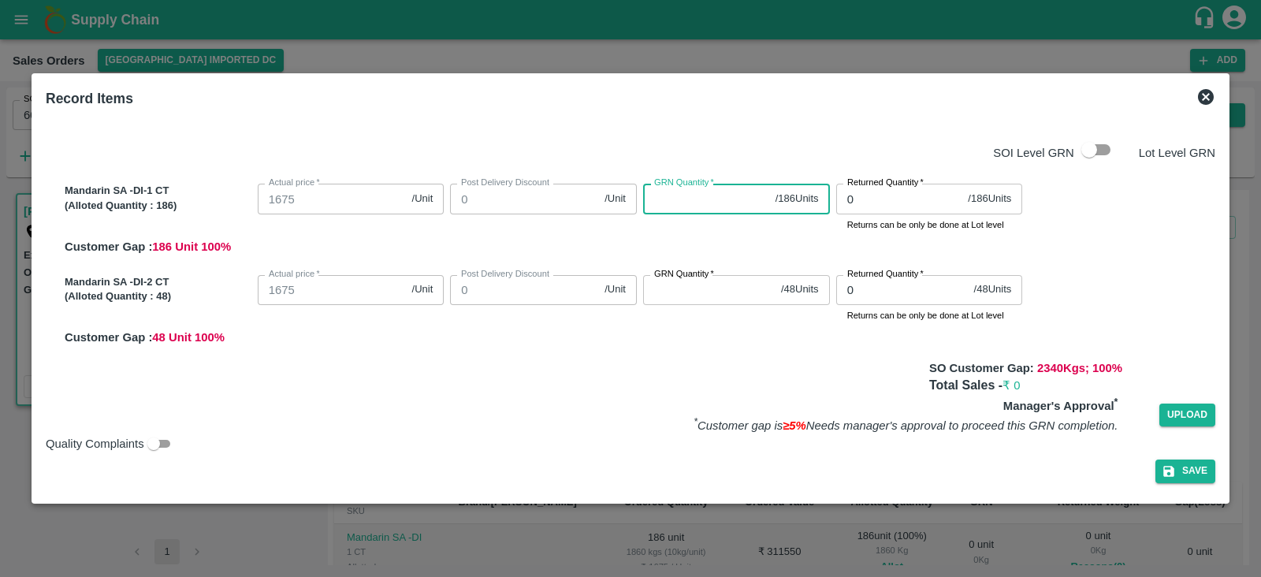
click at [699, 207] on input "GRN Quantity   *" at bounding box center [706, 199] width 126 height 30
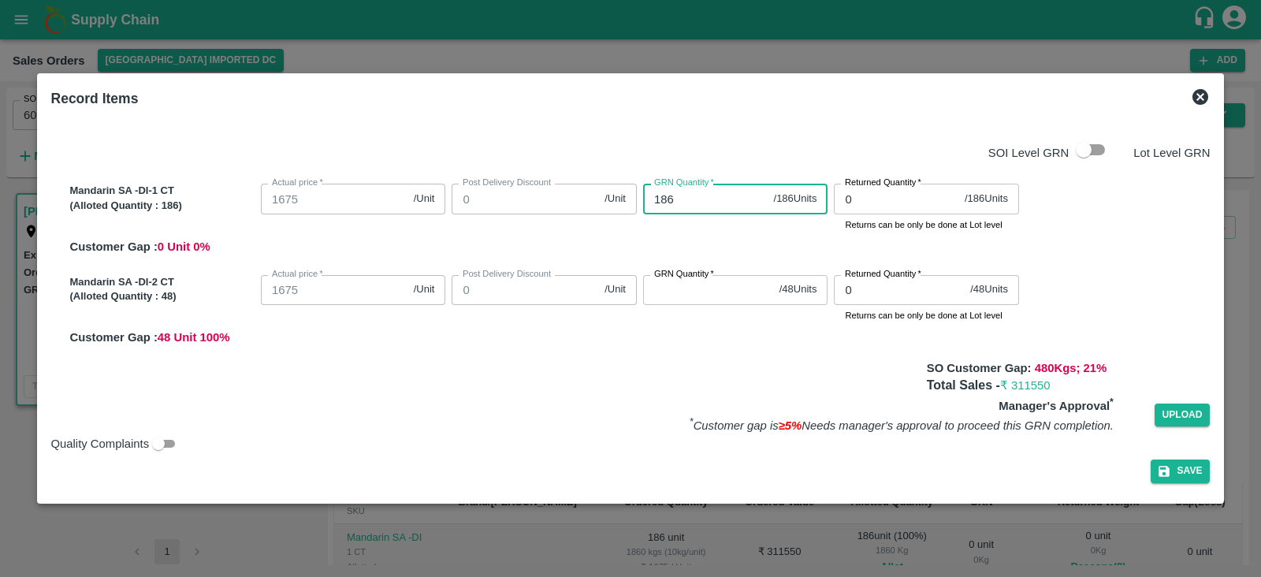
type input "186"
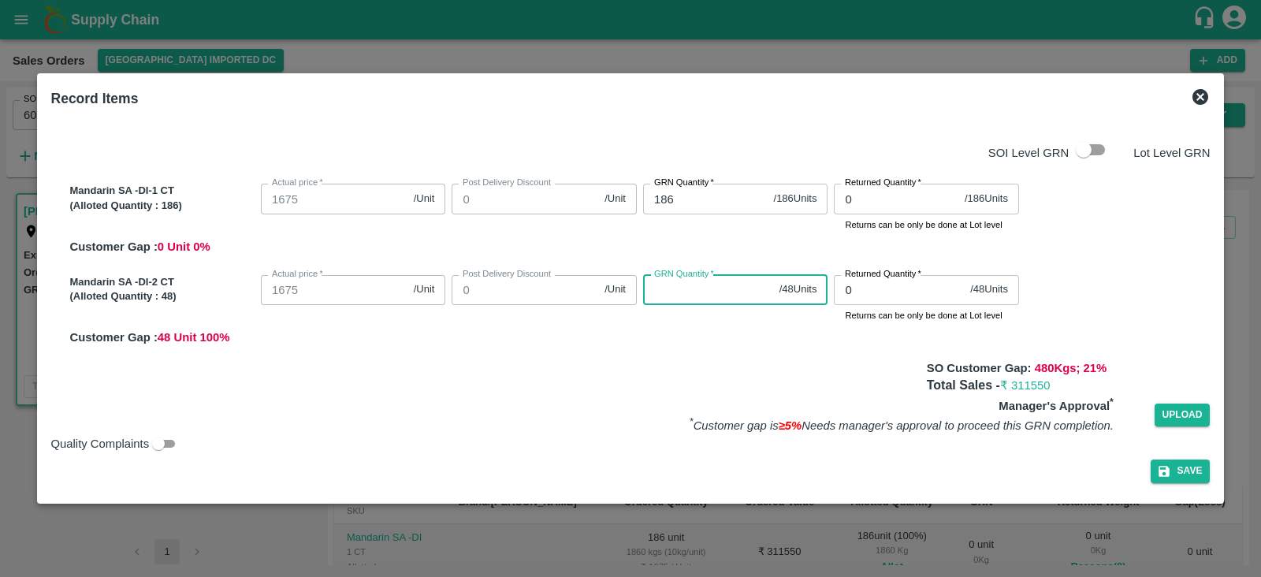
click at [673, 294] on input "GRN Quantity   *" at bounding box center [708, 290] width 130 height 30
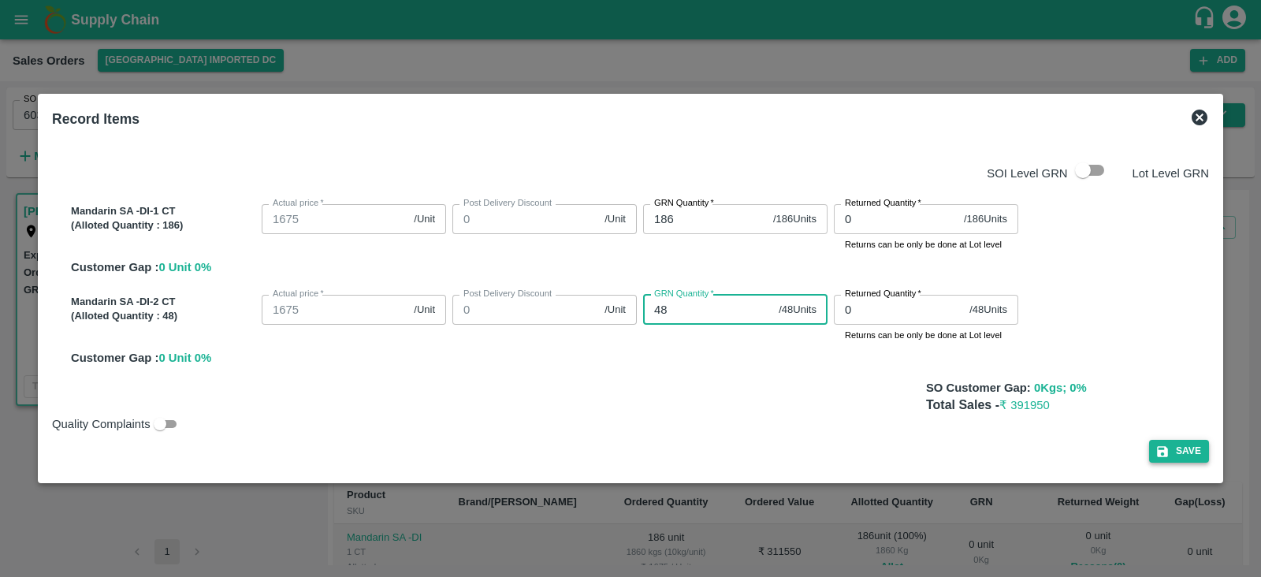
type input "48"
click at [1181, 447] on button "Save" at bounding box center [1179, 451] width 60 height 23
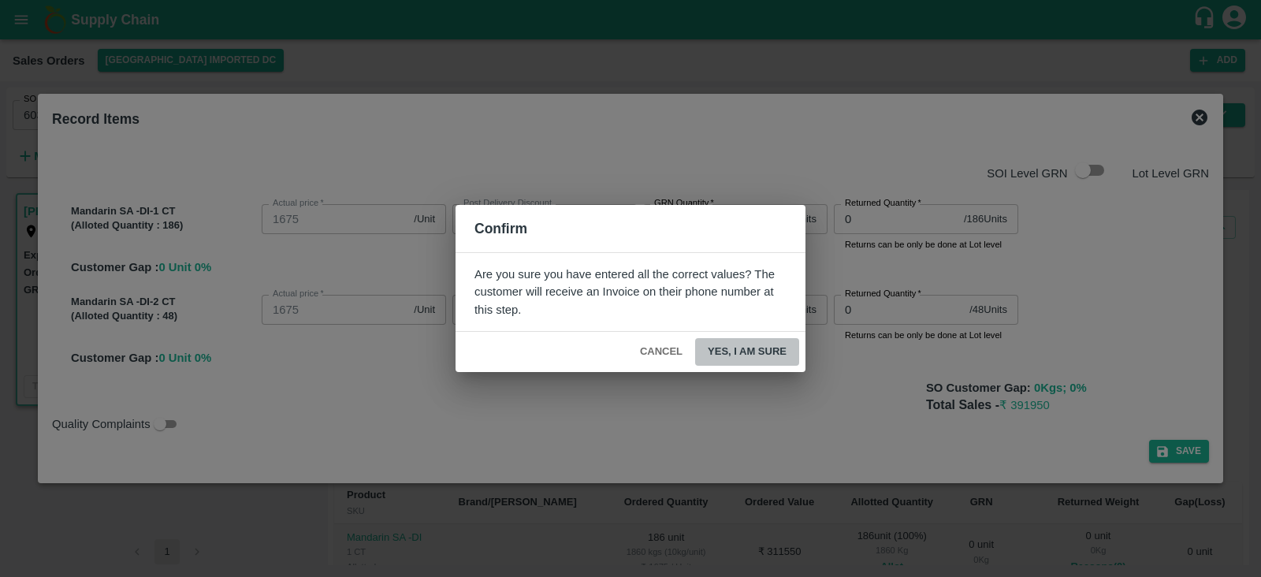
click at [754, 344] on button "Yes, I am sure" at bounding box center [747, 352] width 104 height 28
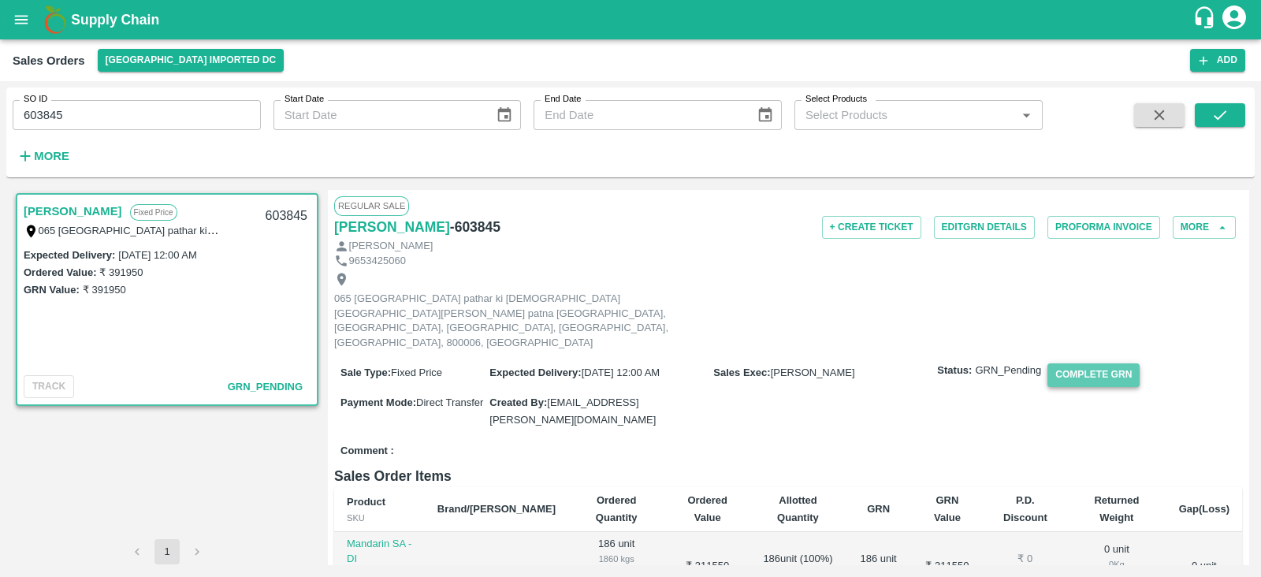
click at [1099, 363] on button "Complete GRN" at bounding box center [1093, 374] width 92 height 23
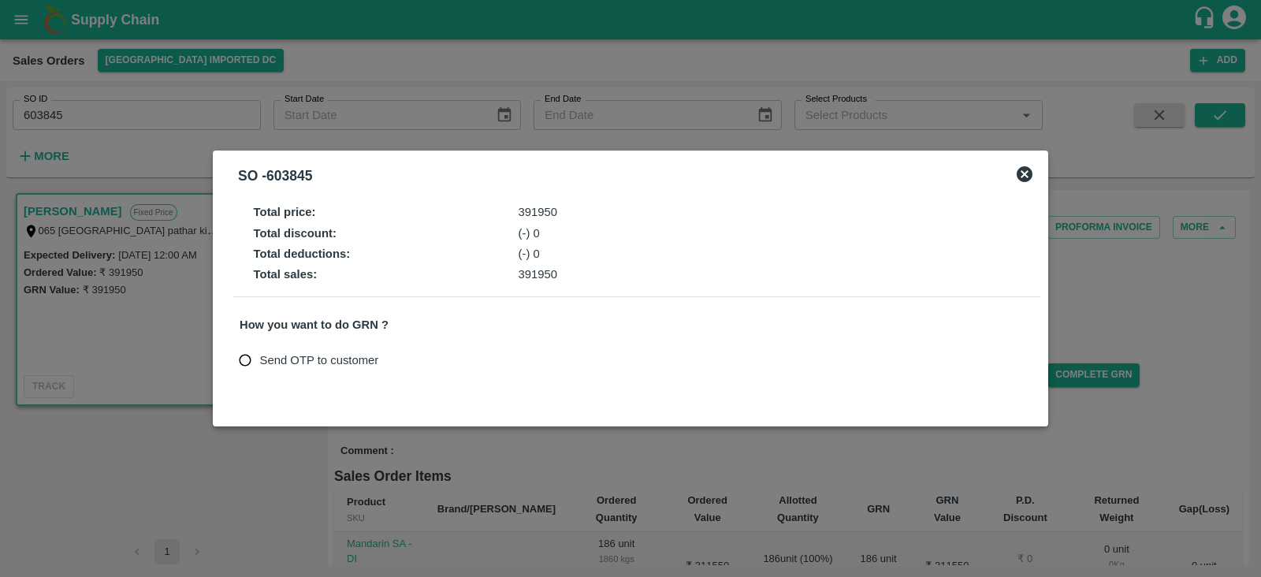
click at [240, 356] on input "Send OTP to customer" at bounding box center [245, 360] width 29 height 29
radio input "true"
click at [405, 360] on button "Send OTP" at bounding box center [423, 359] width 65 height 23
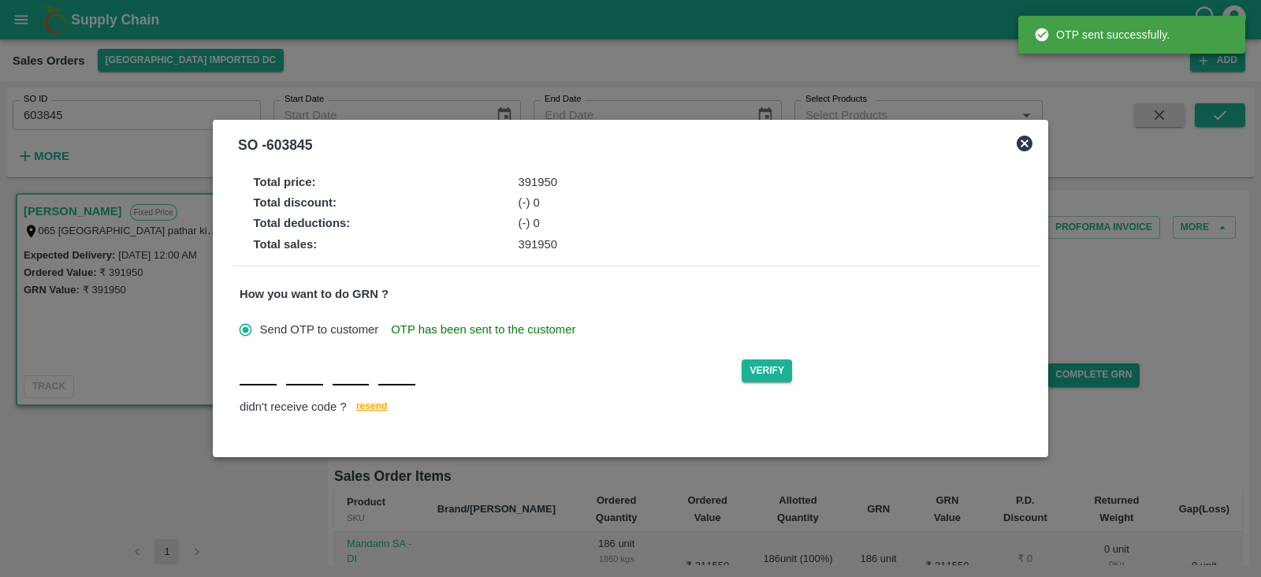
click at [260, 379] on input "text" at bounding box center [258, 371] width 37 height 28
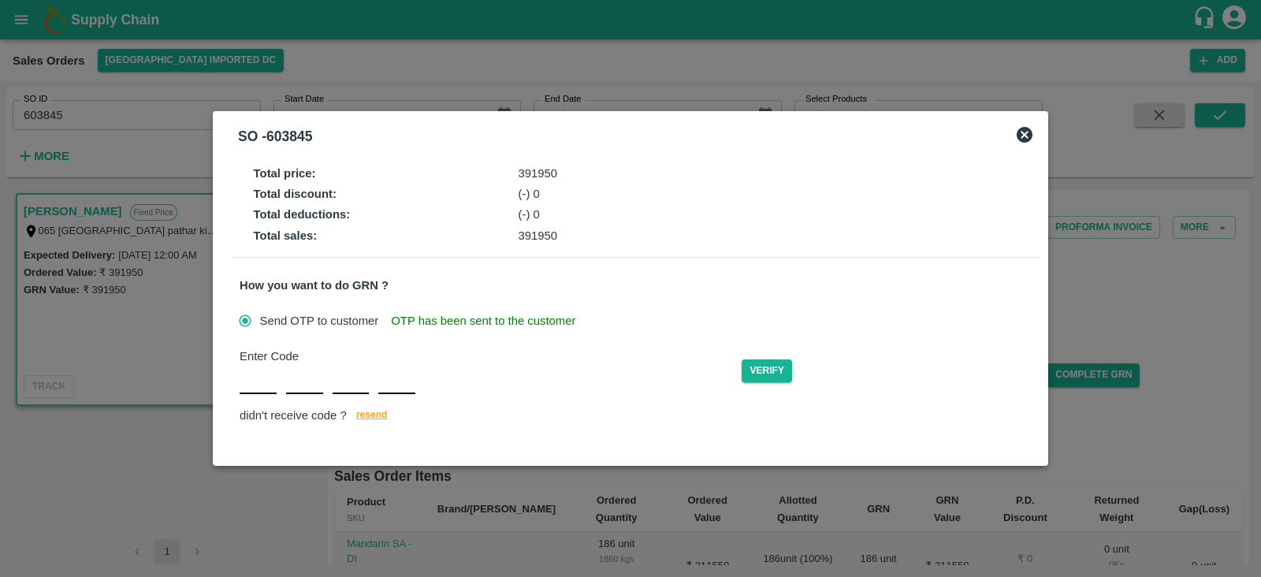
click at [367, 404] on div "Enter Code Verify didn't receive code ? [GEOGRAPHIC_DATA]" at bounding box center [637, 387] width 794 height 78
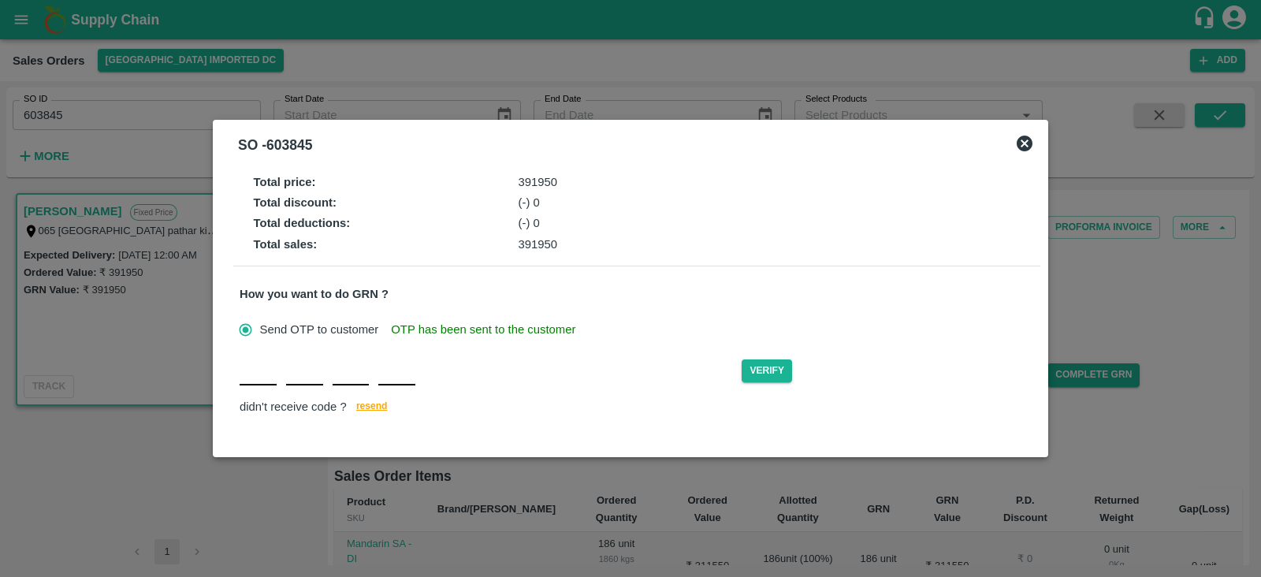
click at [259, 376] on input "text" at bounding box center [258, 371] width 37 height 28
type input "l"
type input "L"
type input "Q"
type input "A"
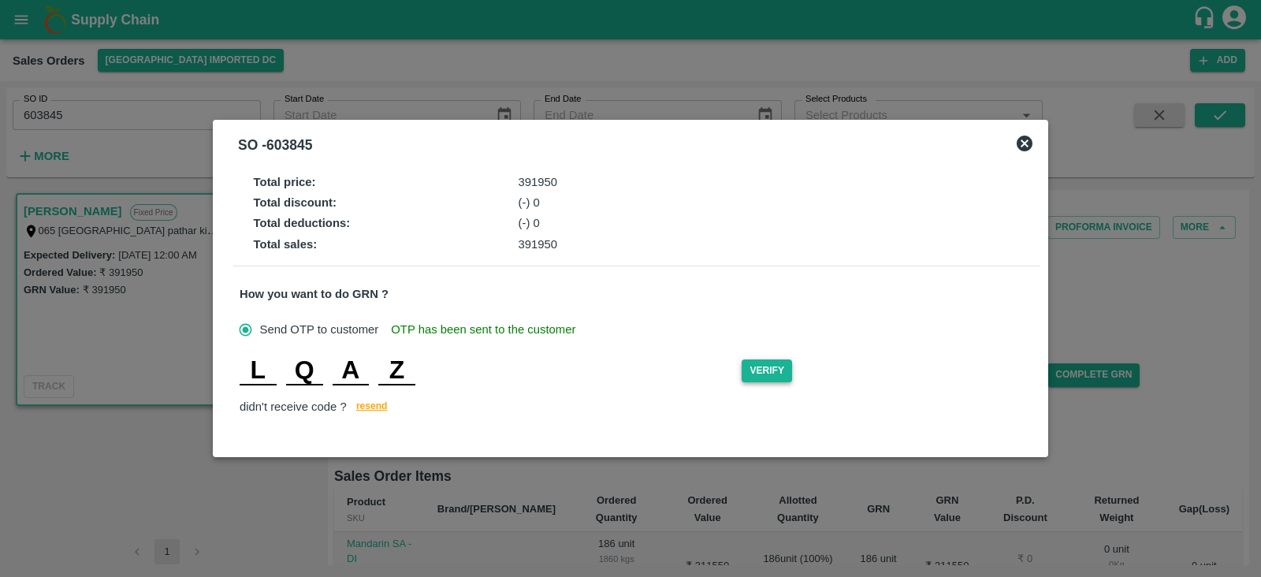
type input "Z"
click at [766, 375] on button "Verify" at bounding box center [767, 370] width 50 height 23
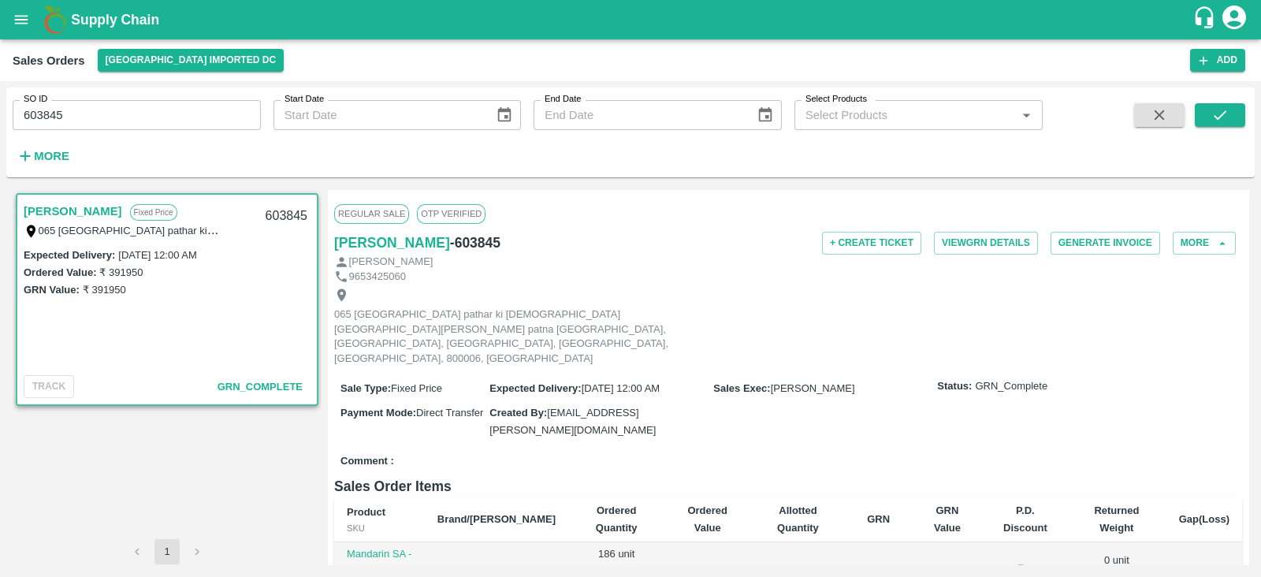
click at [129, 99] on div "SO ID 603845 SO ID" at bounding box center [130, 108] width 261 height 43
drag, startPoint x: 105, startPoint y: 116, endPoint x: 0, endPoint y: 87, distance: 108.6
click at [0, 87] on div "SO ID 603845 SO ID Start Date Start Date End Date End Date Select Products Sele…" at bounding box center [630, 329] width 1261 height 496
type input "603845"
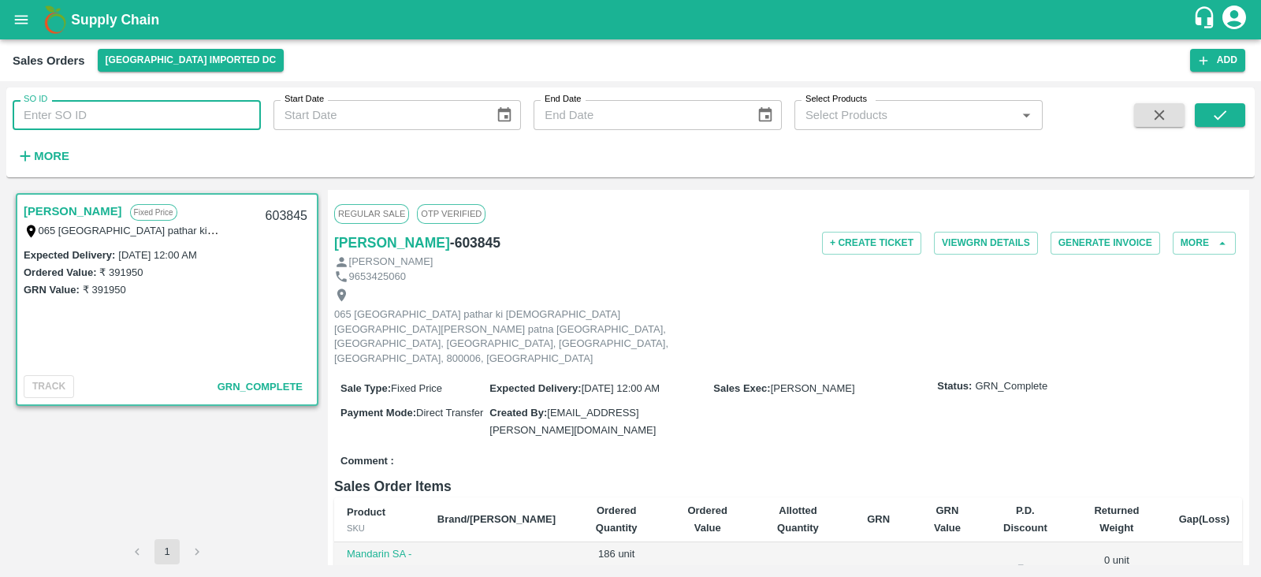
paste input "text"
type input "603846"
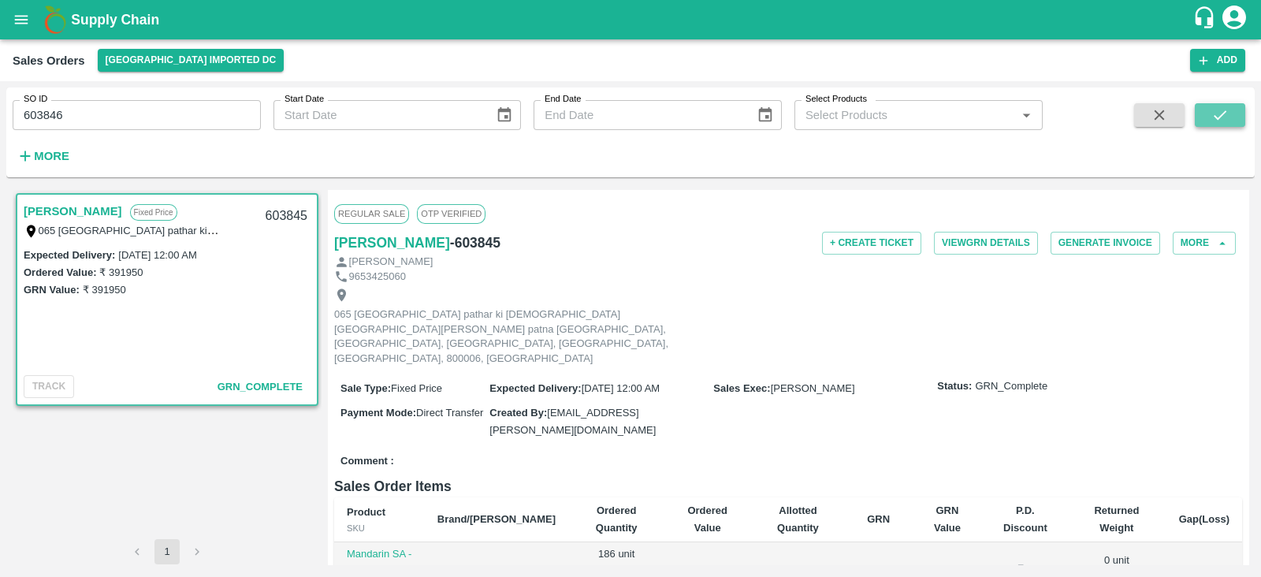
click at [1221, 124] on button "submit" at bounding box center [1220, 115] width 50 height 24
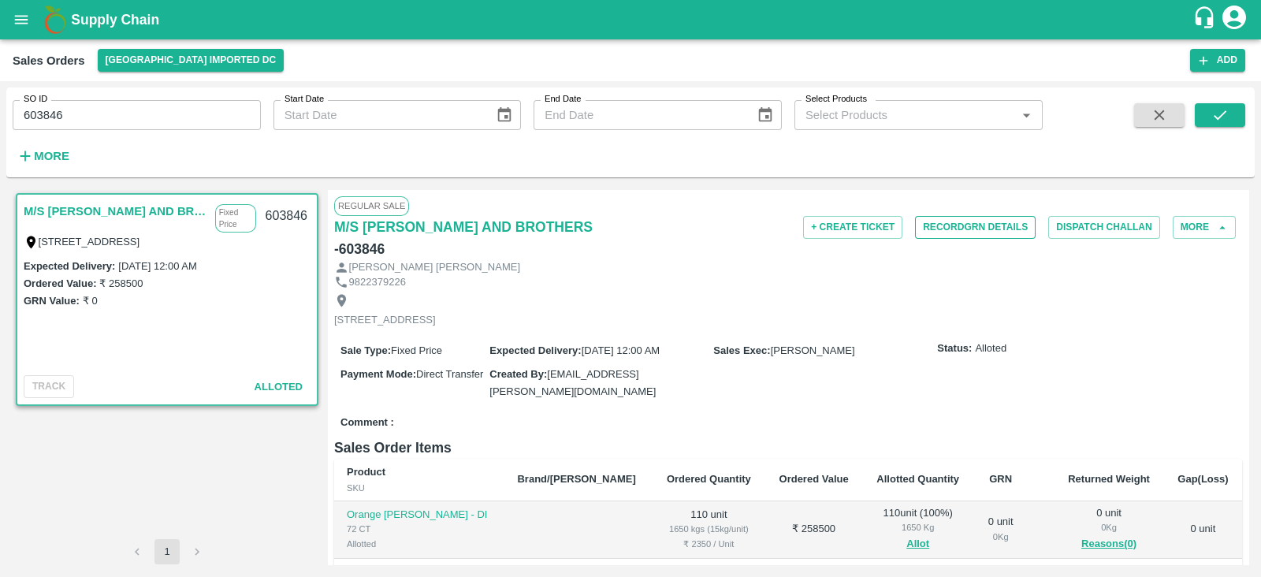
click at [966, 225] on button "Record GRN Details" at bounding box center [975, 227] width 121 height 23
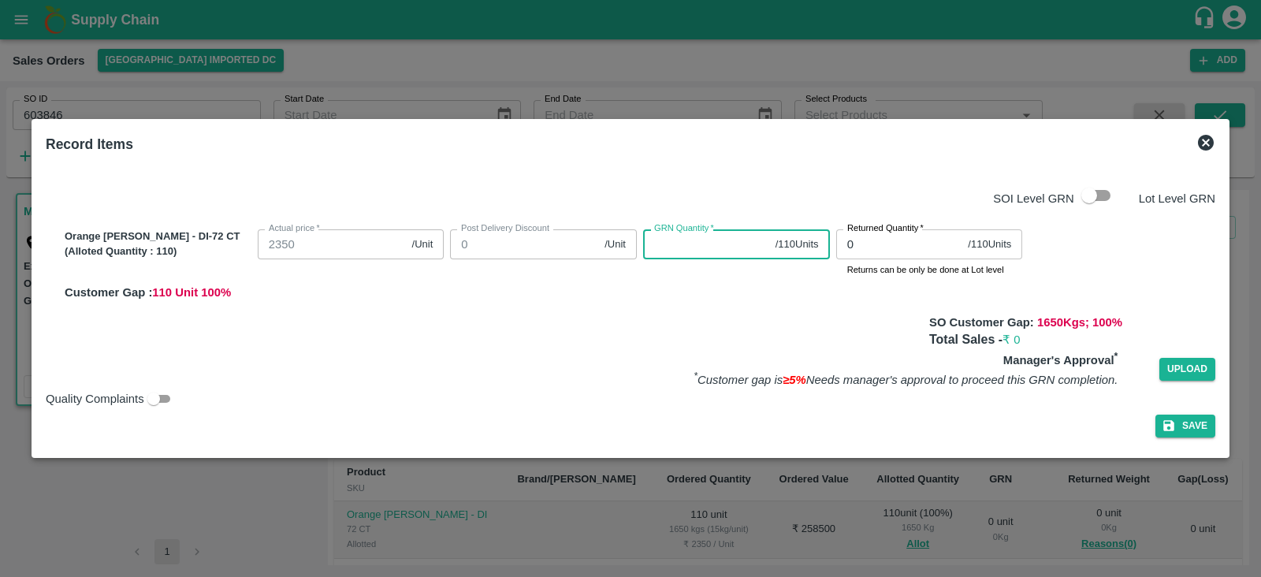
click at [683, 238] on input "GRN Quantity   *" at bounding box center [706, 244] width 126 height 30
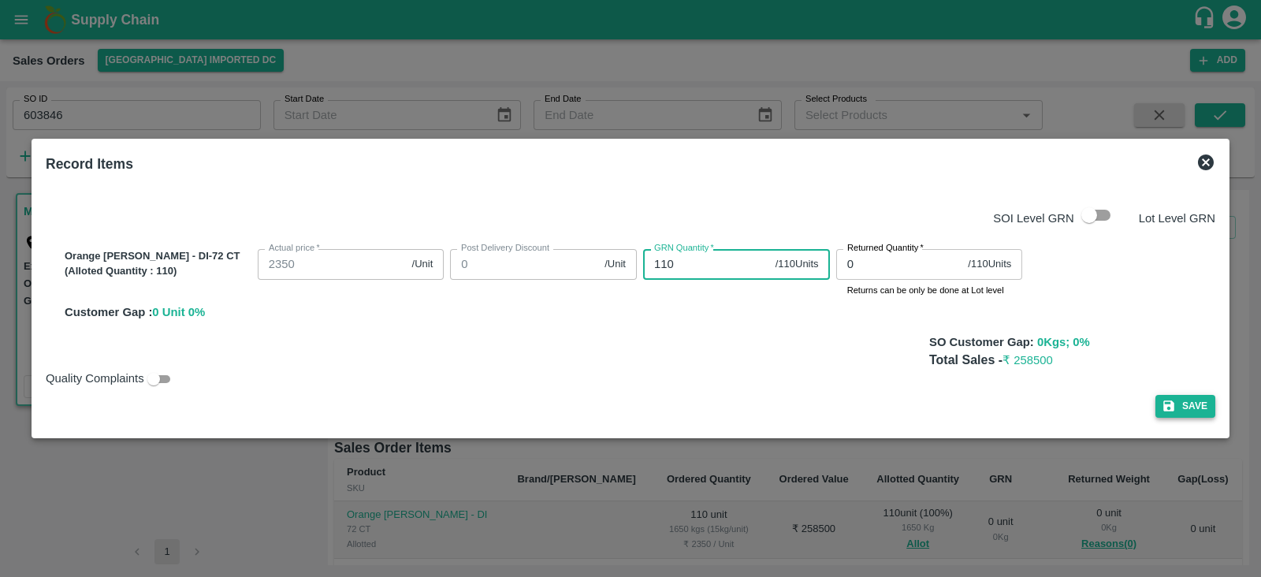
type input "110"
click at [1210, 401] on button "Save" at bounding box center [1185, 406] width 60 height 23
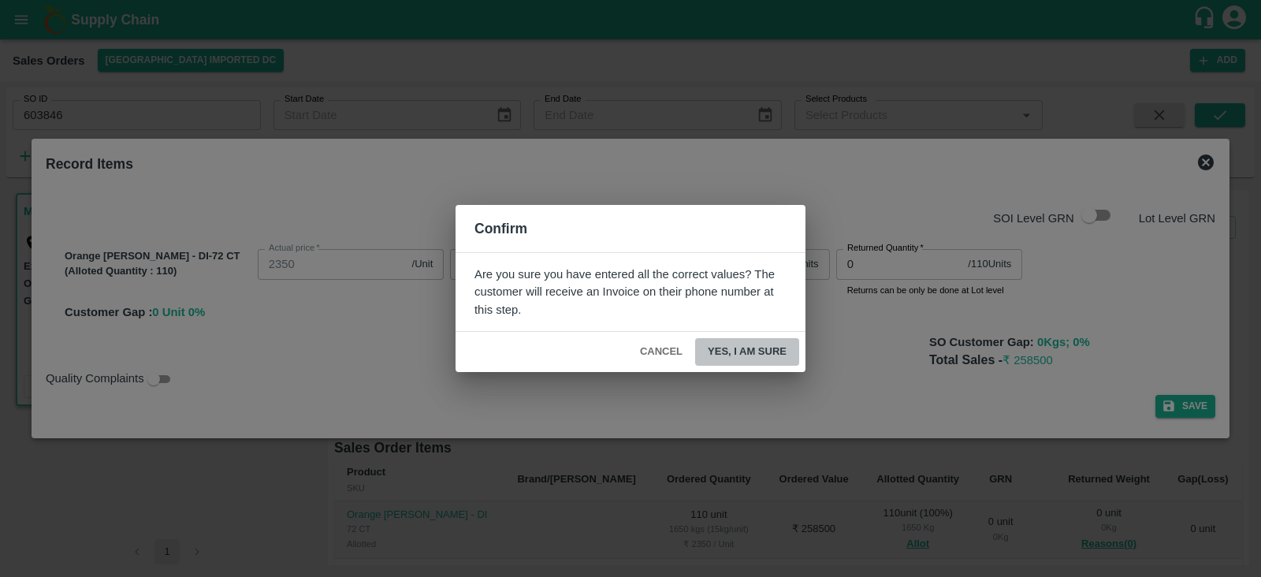
click at [739, 351] on button "Yes, I am sure" at bounding box center [747, 352] width 104 height 28
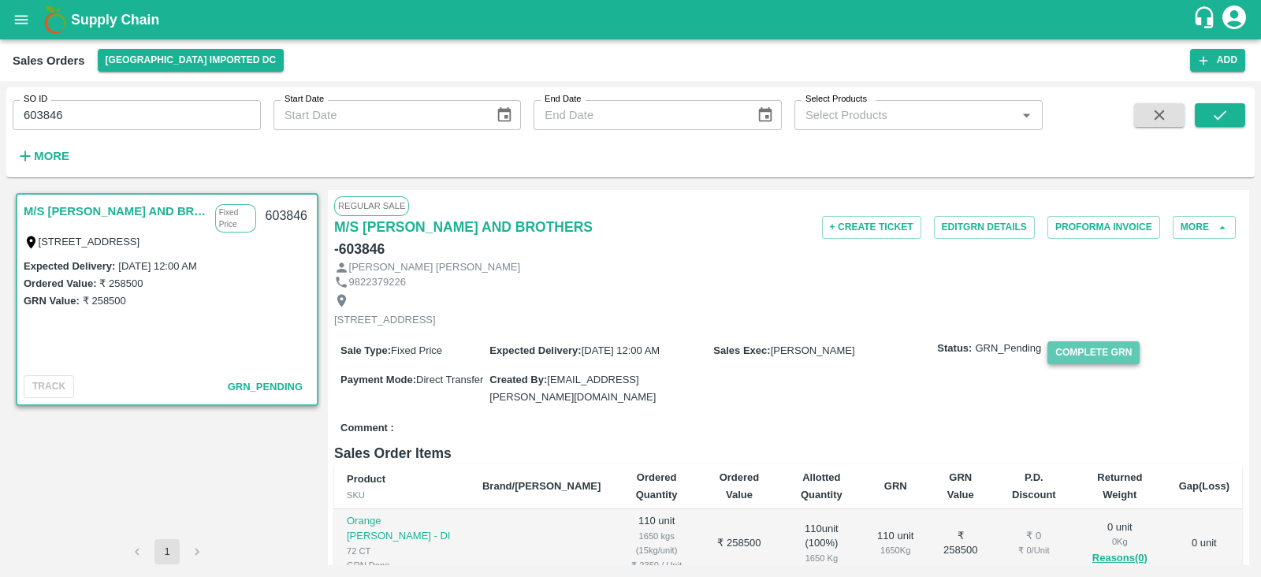
click at [1096, 352] on button "Complete GRN" at bounding box center [1093, 352] width 92 height 23
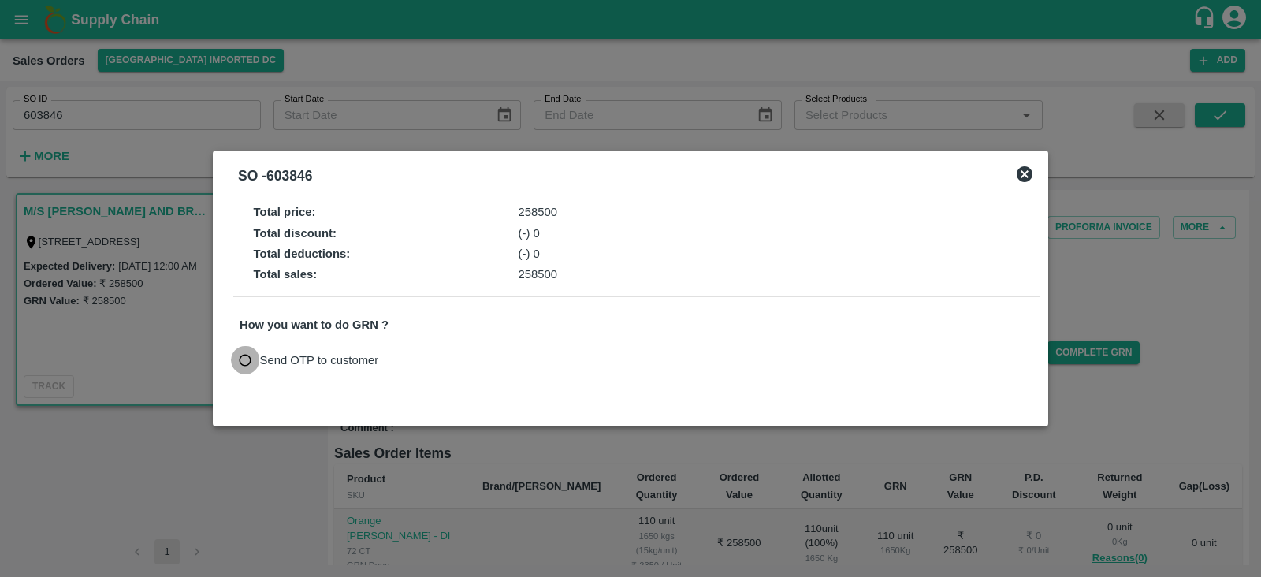
click at [233, 359] on input "Send OTP to customer" at bounding box center [245, 360] width 29 height 29
radio input "true"
click at [1029, 172] on icon at bounding box center [1025, 174] width 16 height 16
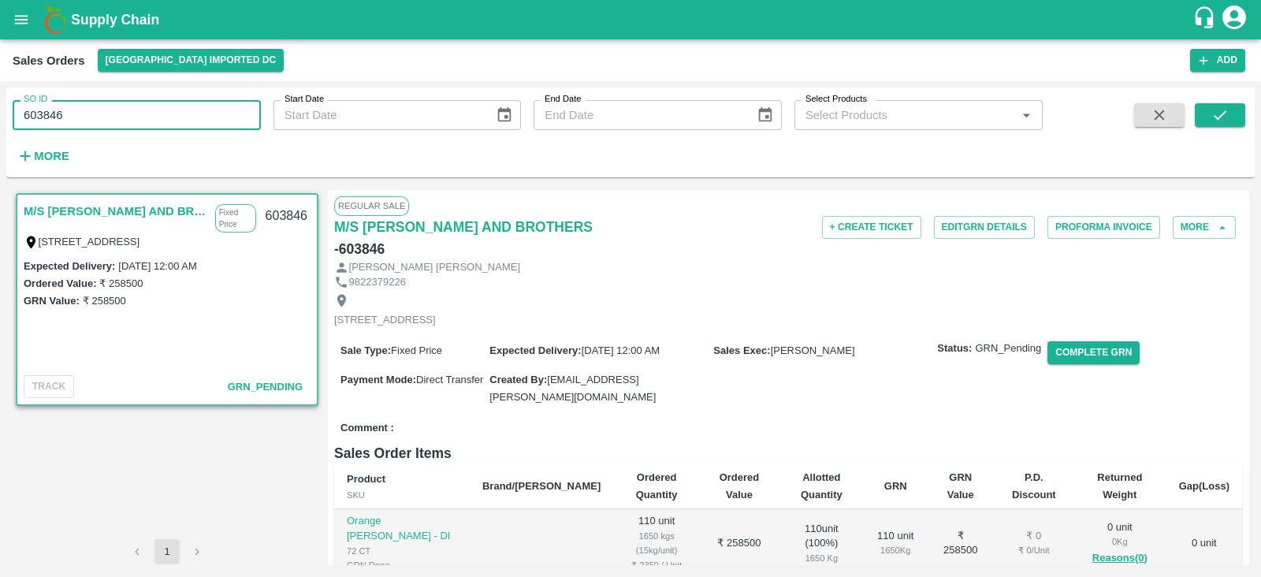
drag, startPoint x: 91, startPoint y: 115, endPoint x: 0, endPoint y: 83, distance: 96.2
click at [0, 83] on div "SO ID 603846 SO ID Start Date Start Date End Date End Date Select Products Sele…" at bounding box center [630, 329] width 1261 height 496
type input "\"
paste input "text"
type input "603865"
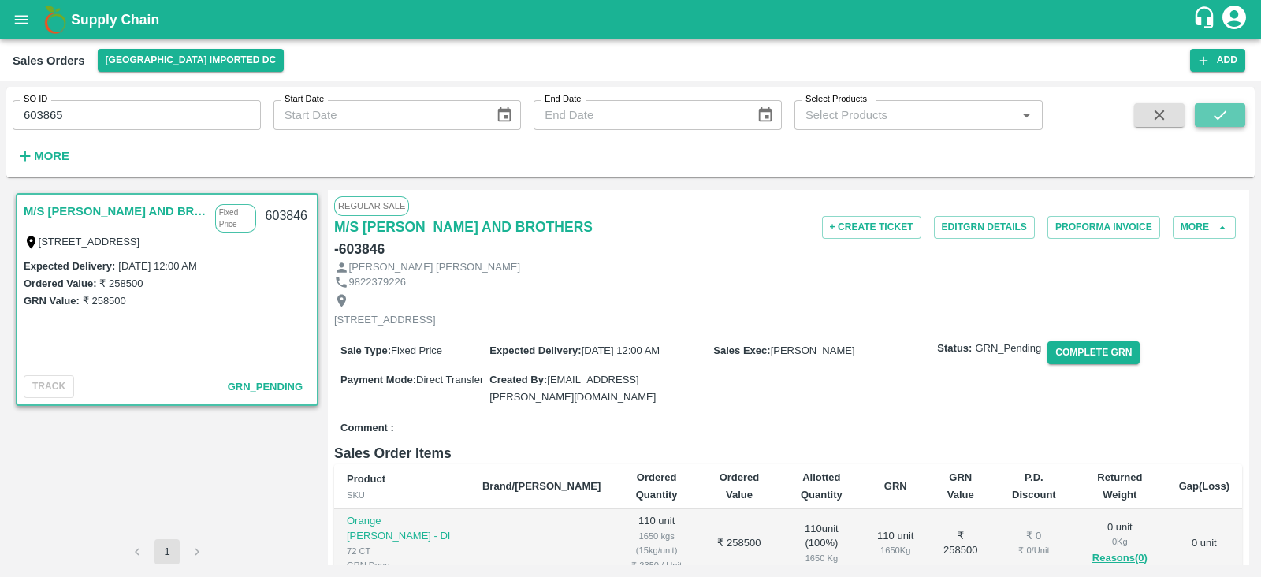
click at [1228, 113] on icon "submit" at bounding box center [1219, 114] width 17 height 17
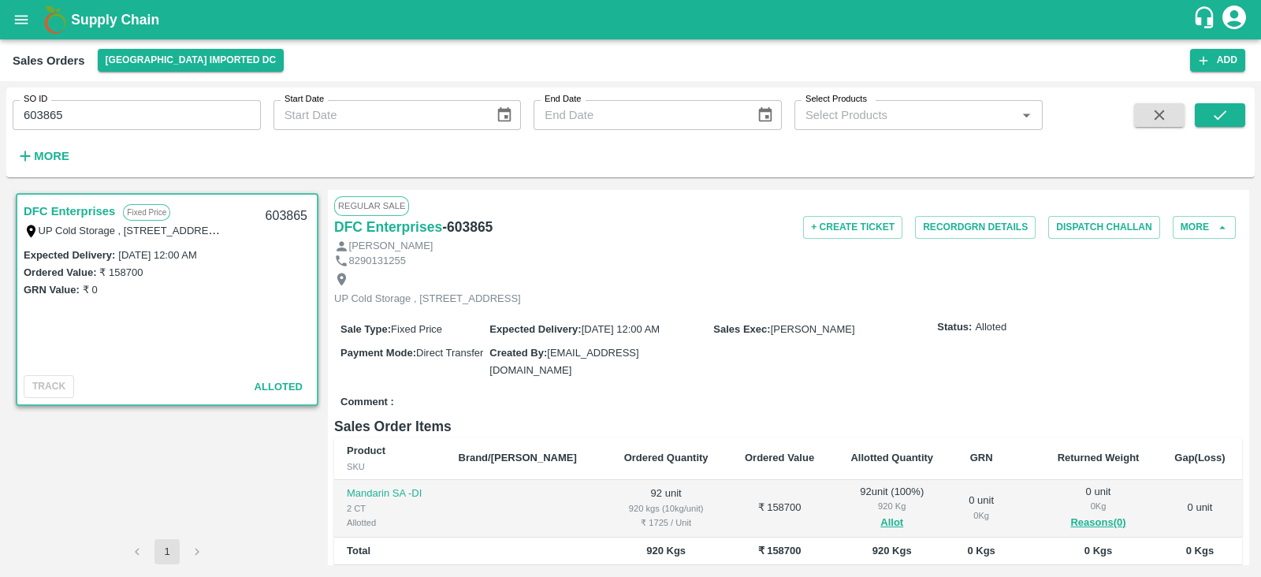
click at [657, 237] on div "+ Create Ticket Record GRN Details Dispatch Challan More" at bounding box center [939, 227] width 605 height 23
click at [966, 229] on button "Record GRN Details" at bounding box center [975, 227] width 121 height 23
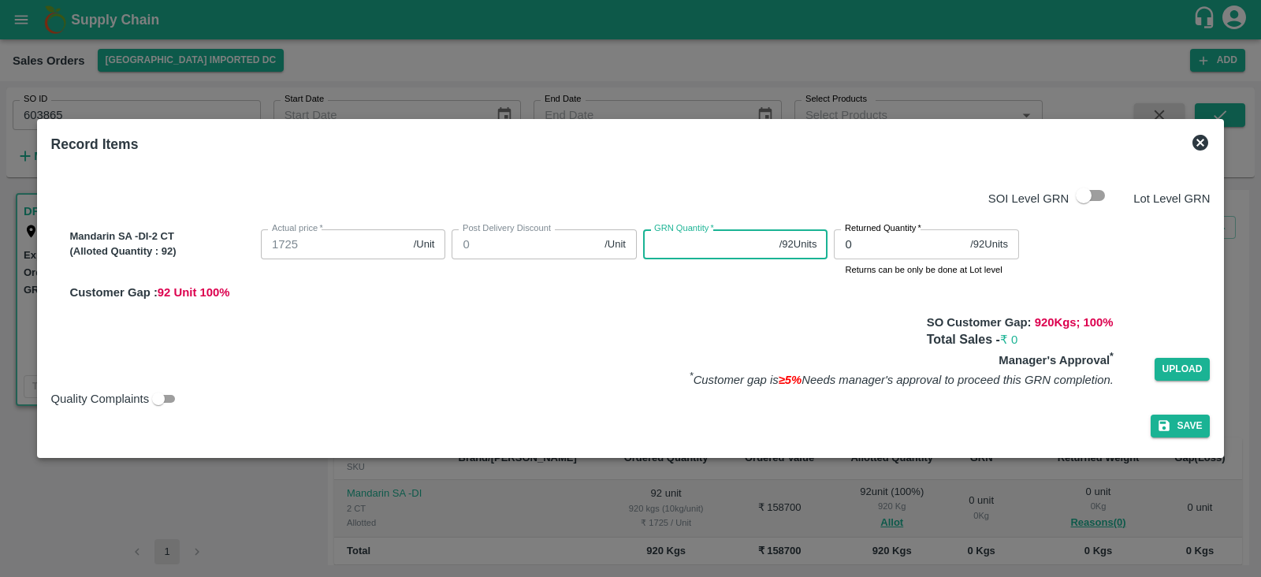
click at [703, 240] on input "GRN Quantity   *" at bounding box center [708, 244] width 130 height 30
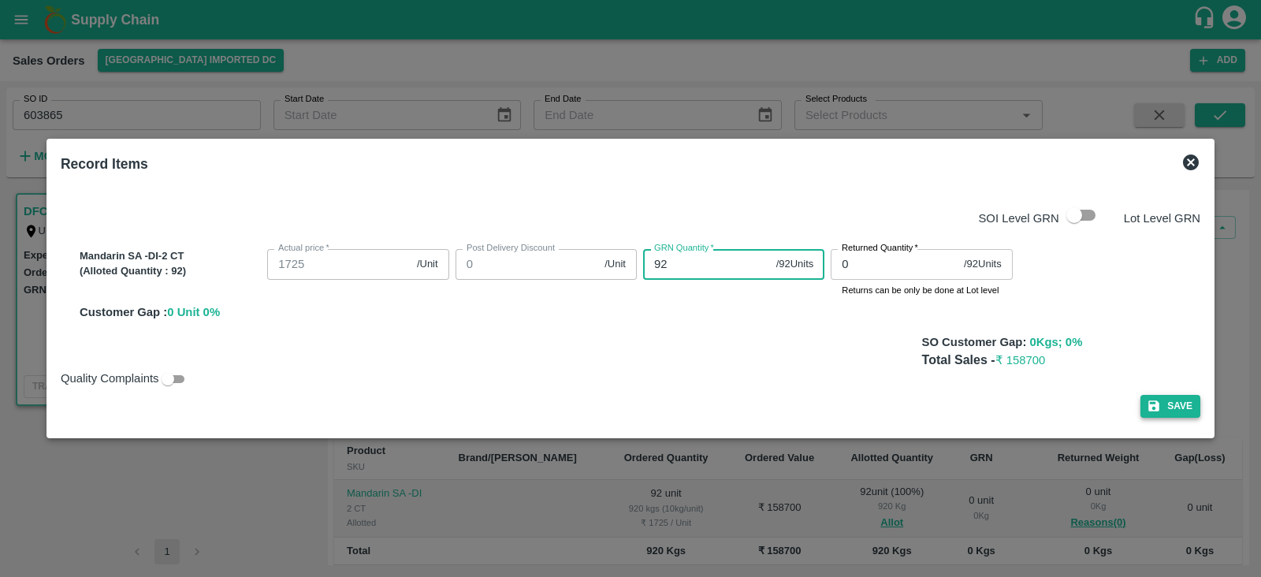
type input "92"
click at [1174, 411] on button "Save" at bounding box center [1170, 406] width 60 height 23
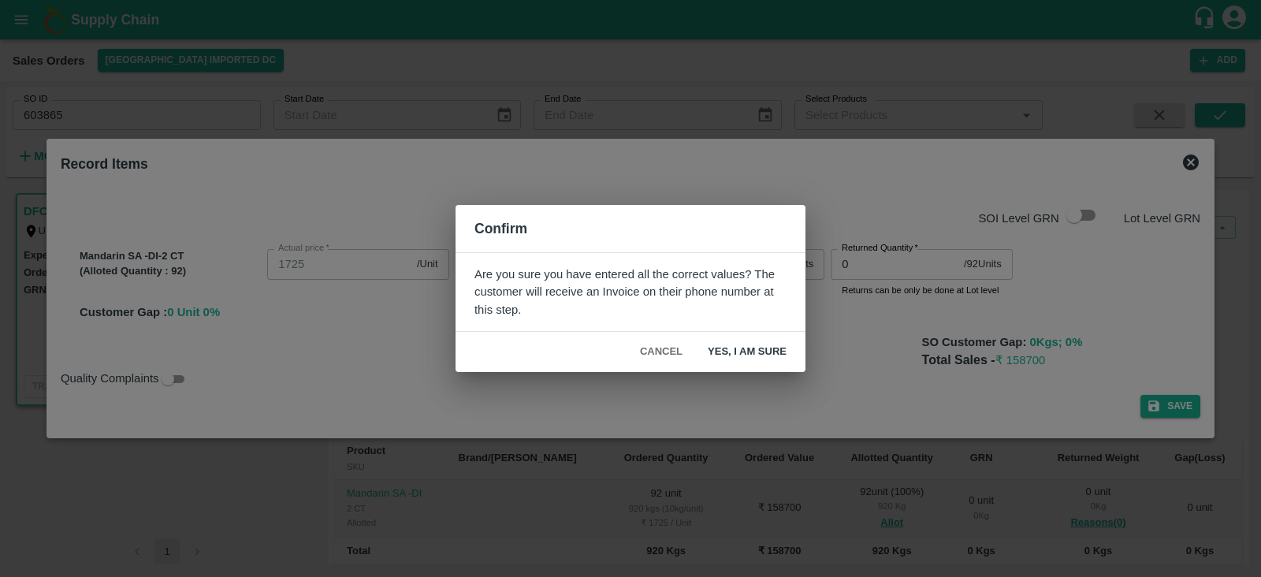
click at [733, 356] on button "Yes, I am sure" at bounding box center [747, 352] width 104 height 28
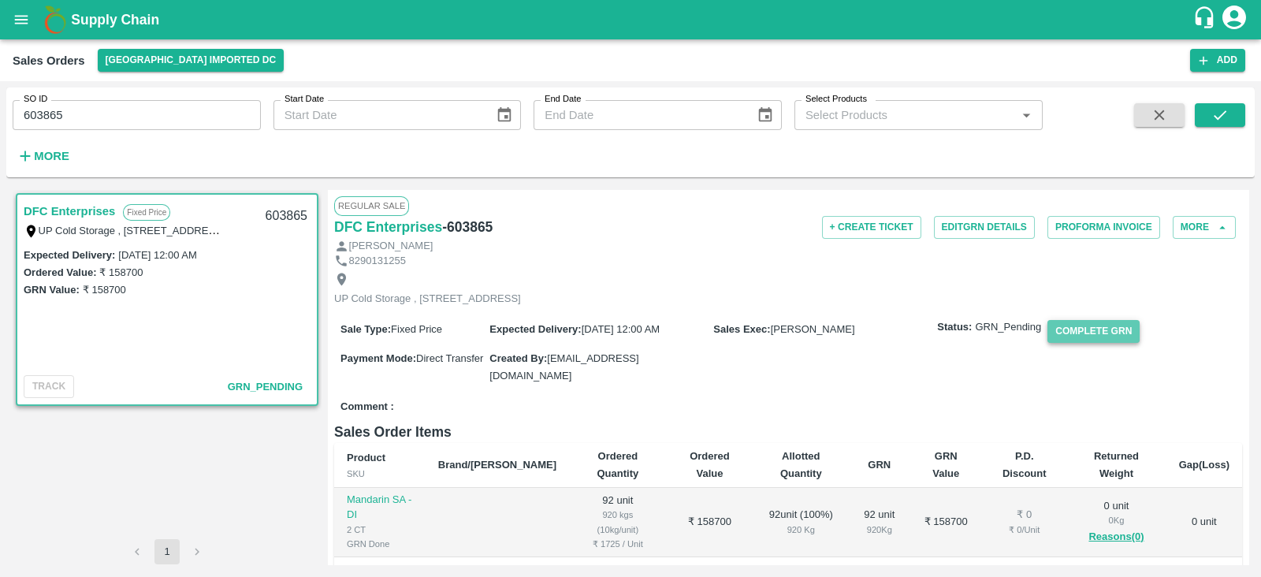
click at [1106, 343] on button "Complete GRN" at bounding box center [1093, 331] width 92 height 23
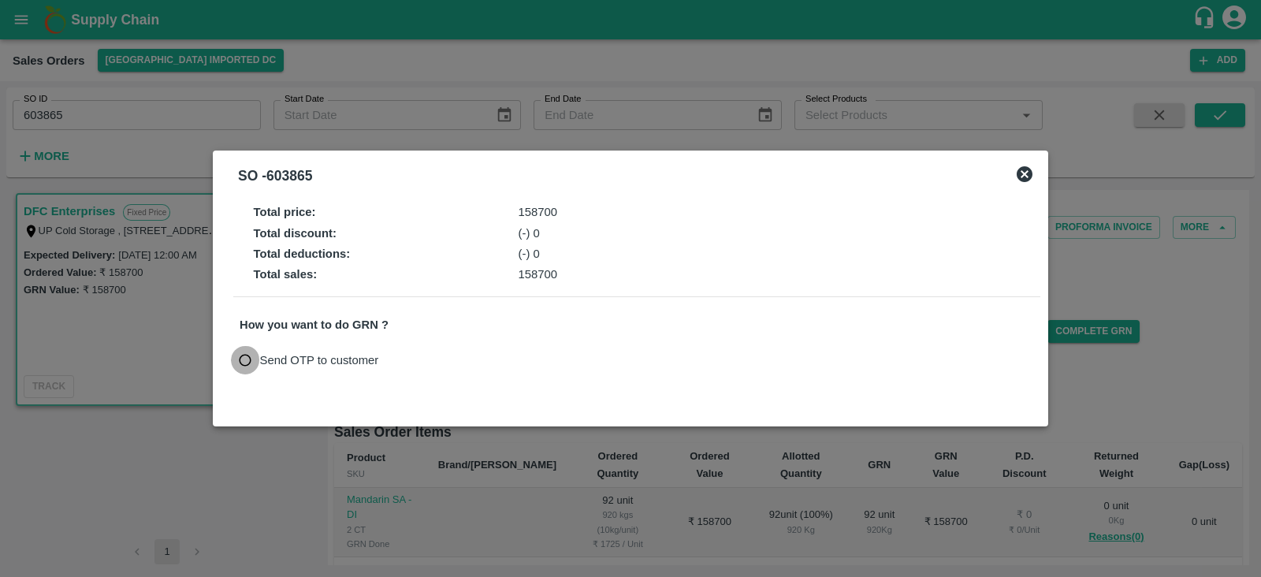
click at [247, 363] on input "Send OTP to customer" at bounding box center [245, 360] width 29 height 29
radio input "true"
click at [425, 362] on button "Send OTP" at bounding box center [423, 359] width 65 height 23
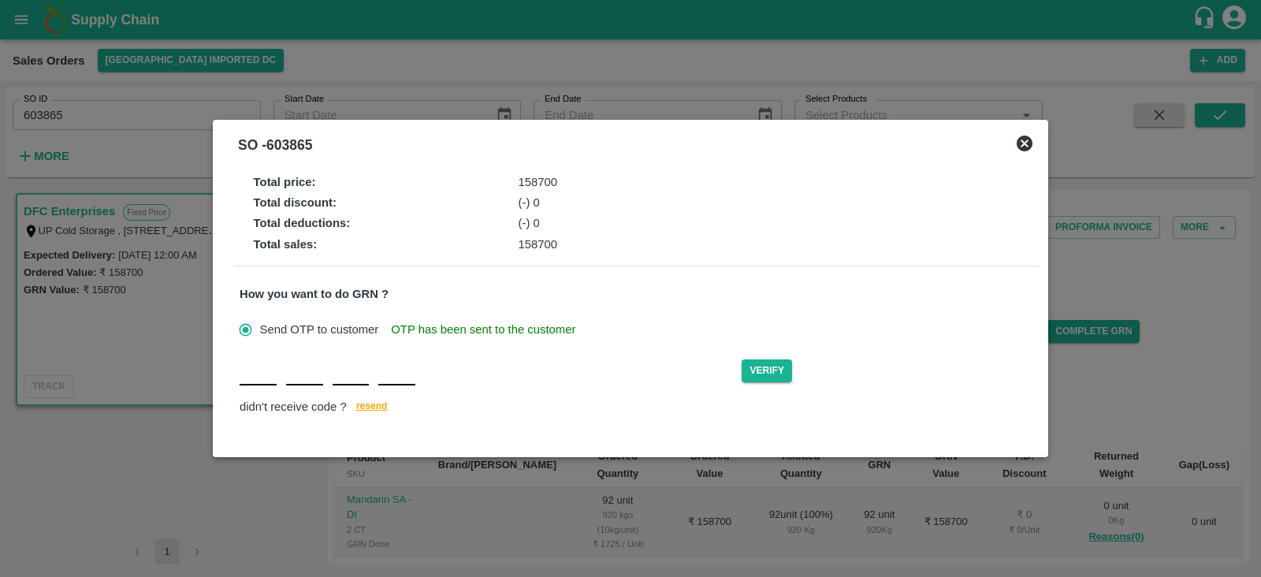
click at [264, 377] on input "text" at bounding box center [258, 371] width 37 height 28
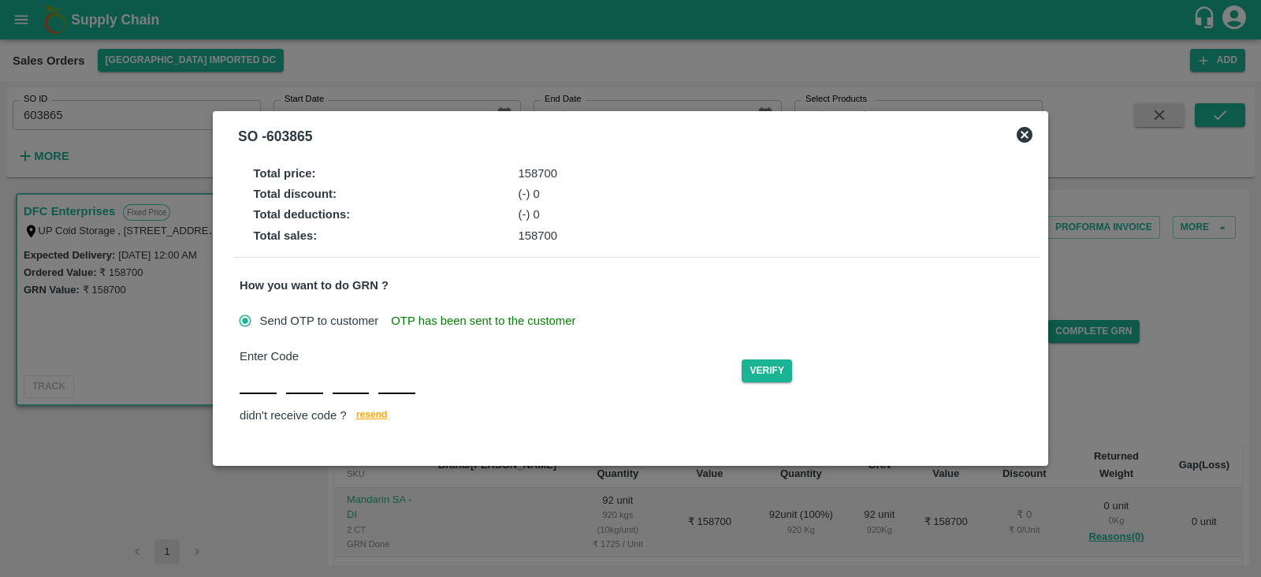
click at [1025, 144] on div "SO - 603865" at bounding box center [631, 136] width 820 height 35
click at [1025, 135] on icon at bounding box center [1025, 135] width 16 height 16
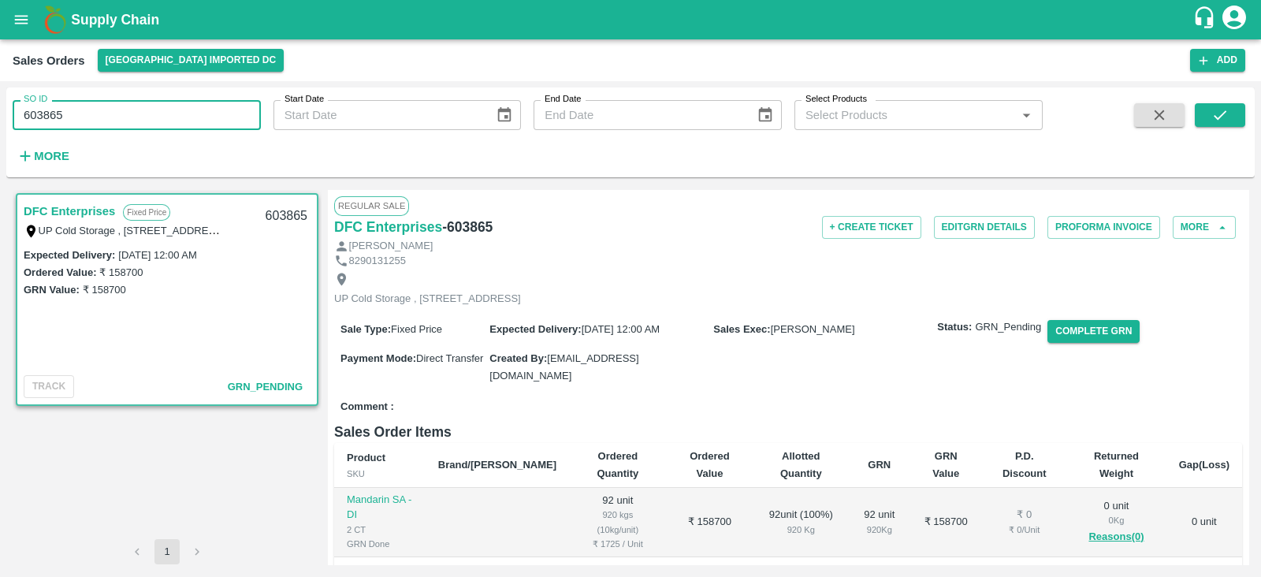
click at [99, 110] on input "603865" at bounding box center [137, 115] width 248 height 30
drag, startPoint x: 99, startPoint y: 110, endPoint x: 0, endPoint y: 110, distance: 98.5
click at [0, 110] on div "SO ID 603865 SO ID Start Date Start Date End Date End Date Select Products Sele…" at bounding box center [630, 329] width 1261 height 496
type input "603865"
paste input "text"
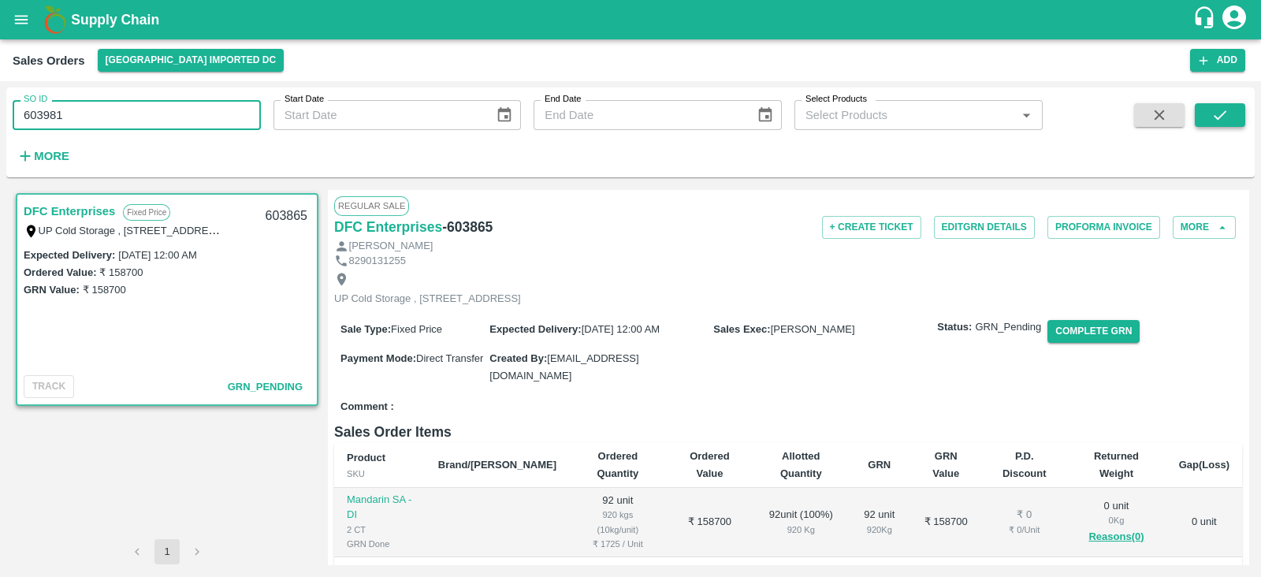
type input "603981"
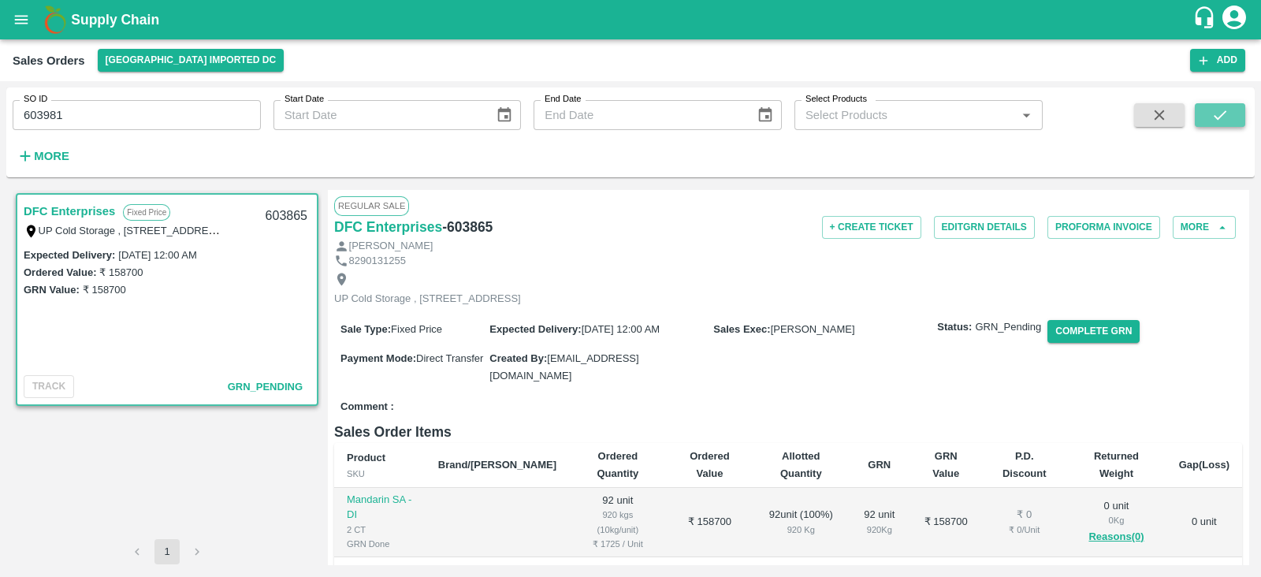
click at [1214, 116] on icon "submit" at bounding box center [1220, 114] width 13 height 9
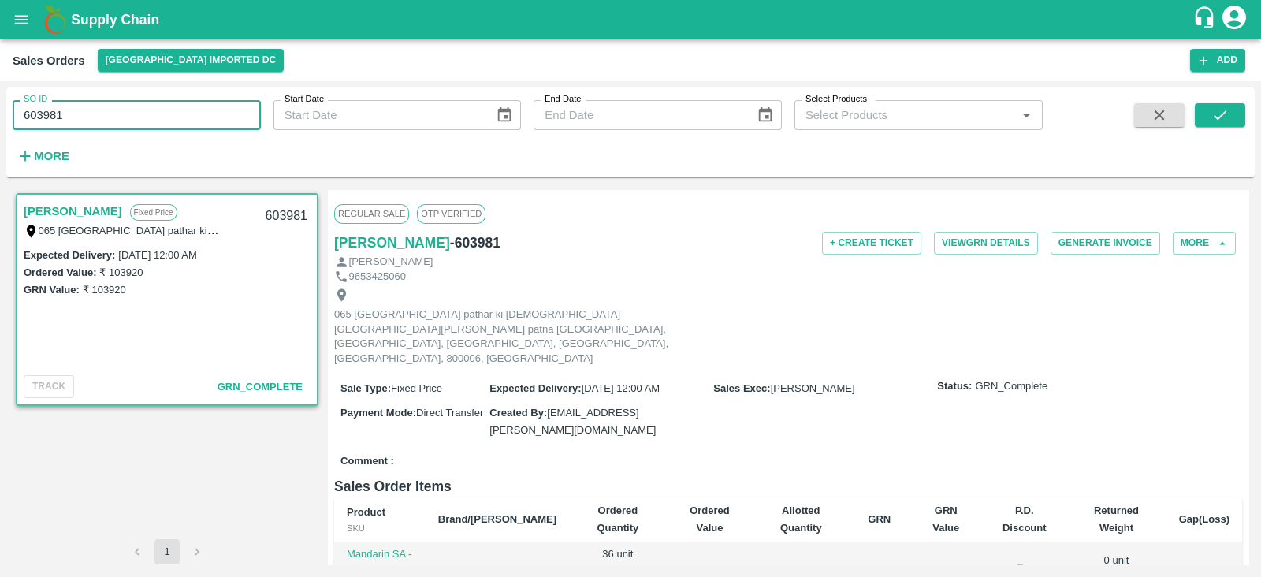
click at [95, 116] on input "603981" at bounding box center [137, 115] width 248 height 30
type input "603981"
paste input "text"
click at [1235, 117] on button "submit" at bounding box center [1220, 115] width 50 height 24
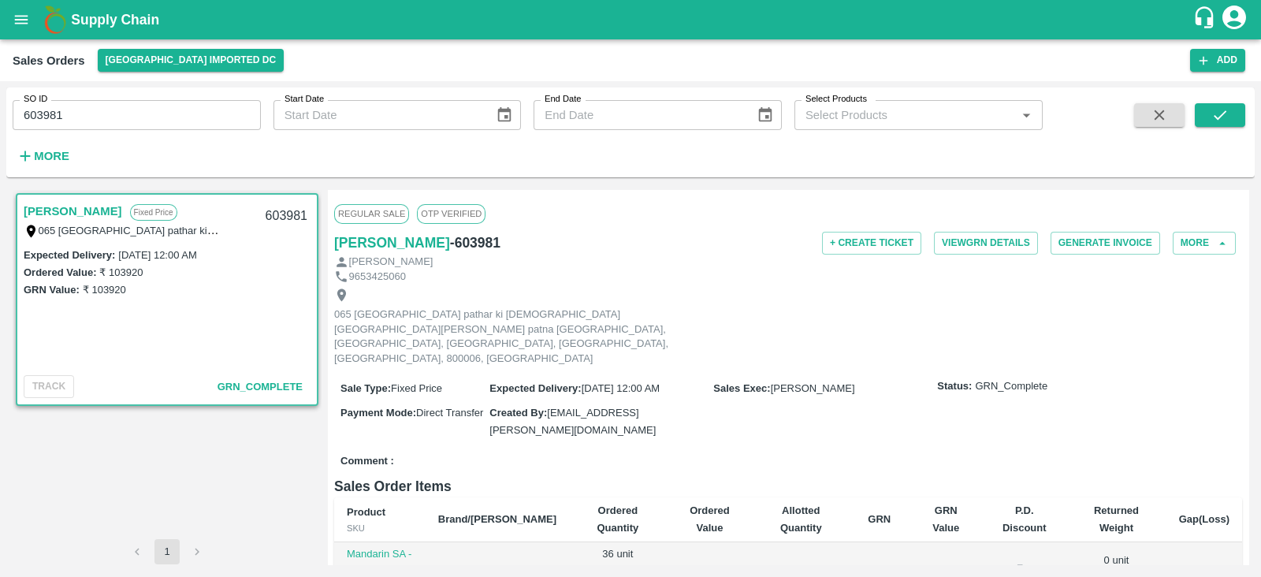
click at [642, 239] on div "+ Create Ticket View GRN Details Generate Invoice More" at bounding box center [939, 243] width 605 height 23
drag, startPoint x: 119, startPoint y: 101, endPoint x: 0, endPoint y: 102, distance: 119.0
click at [0, 102] on div "SO ID 603981 SO ID Start Date Start Date End Date End Date Select Products Sele…" at bounding box center [630, 329] width 1261 height 496
type input "603981"
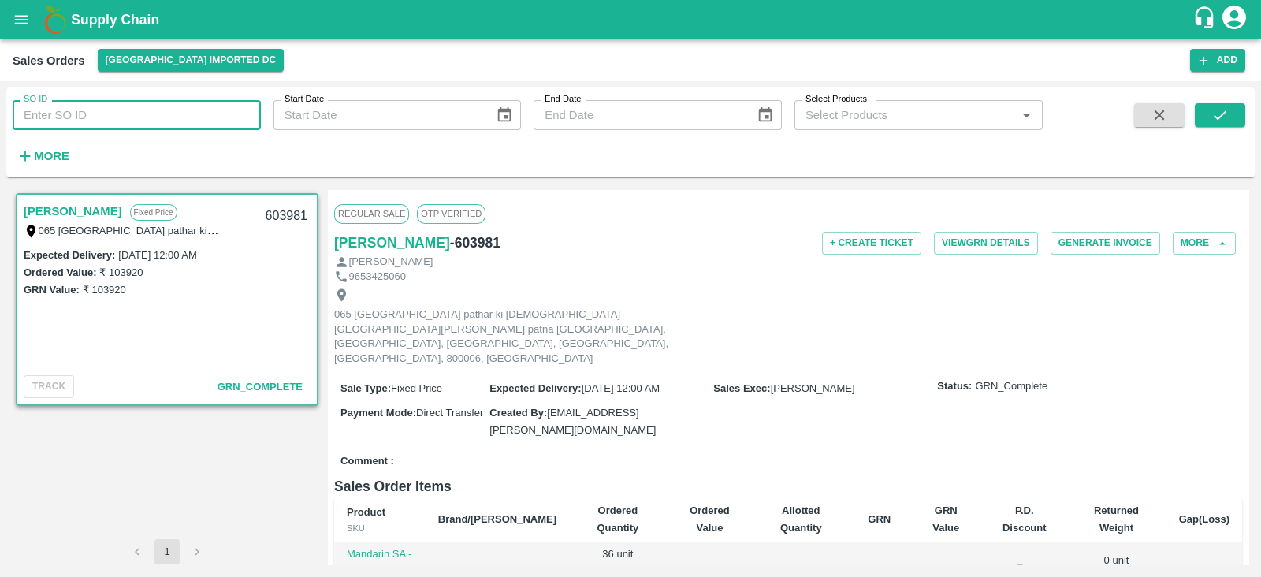
paste input "text"
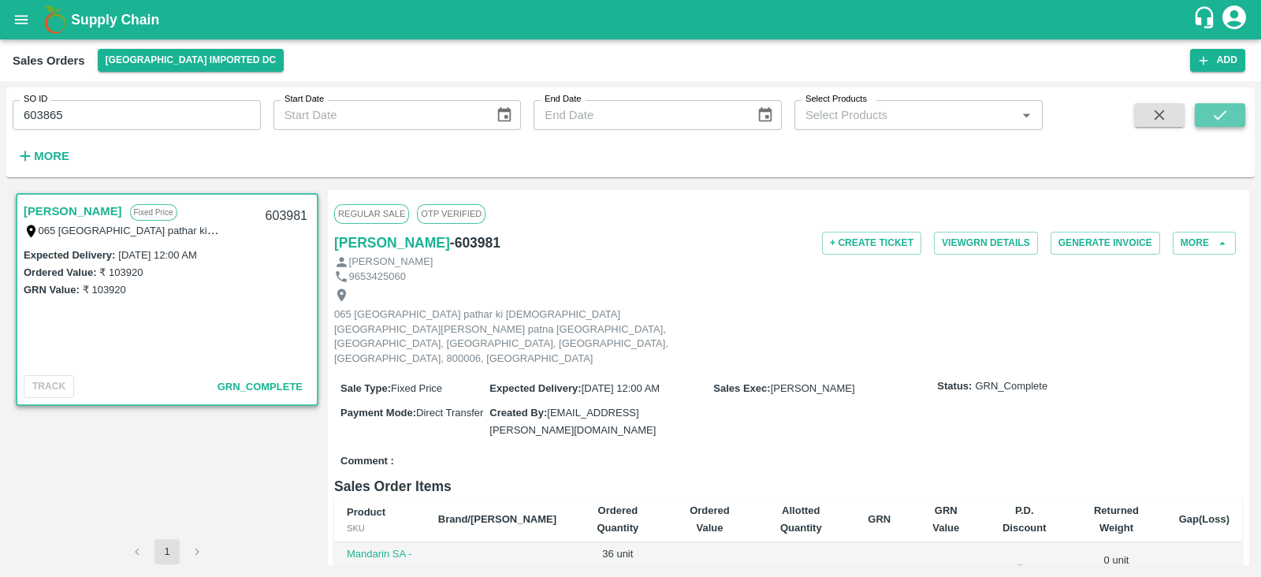
click at [1216, 112] on icon "submit" at bounding box center [1219, 114] width 17 height 17
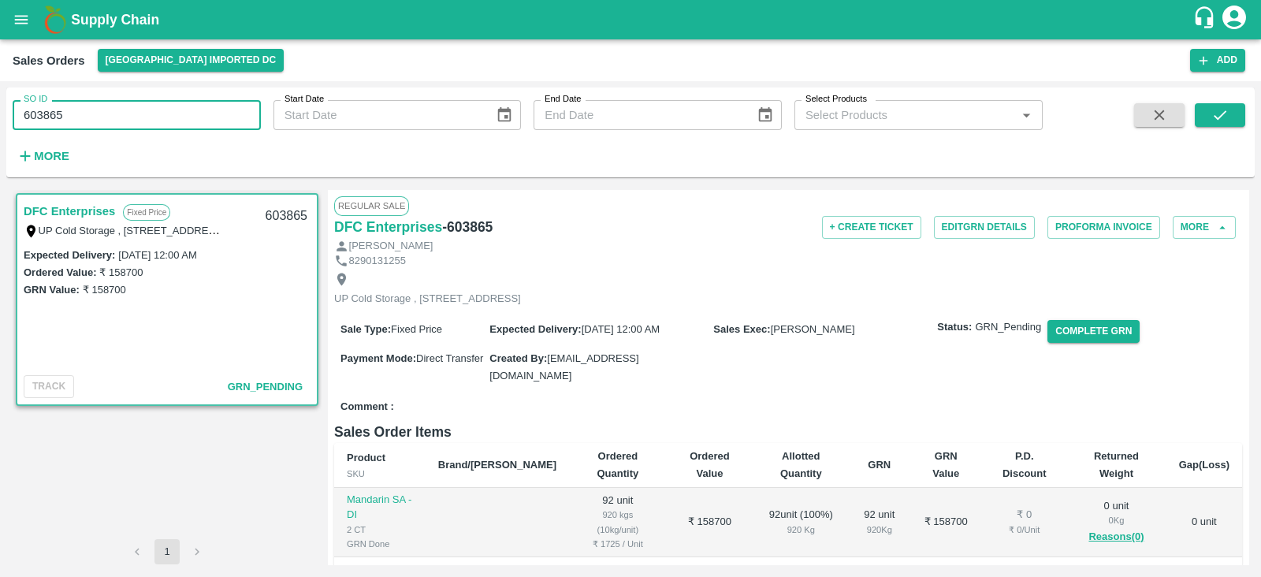
drag, startPoint x: 99, startPoint y: 117, endPoint x: 0, endPoint y: 100, distance: 99.9
click at [0, 100] on div "SO ID 603865 SO ID Start Date Start Date End Date End Date Select Products Sele…" at bounding box center [630, 329] width 1261 height 496
type input "603865"
paste input "text"
type input "603885"
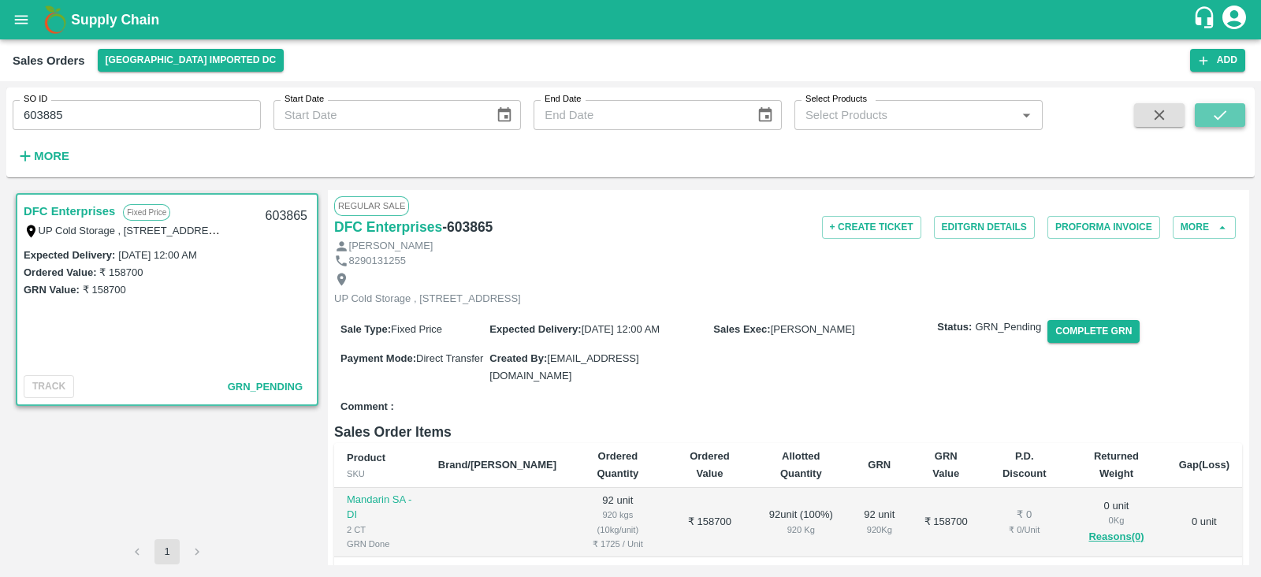
click at [1240, 113] on button "submit" at bounding box center [1220, 115] width 50 height 24
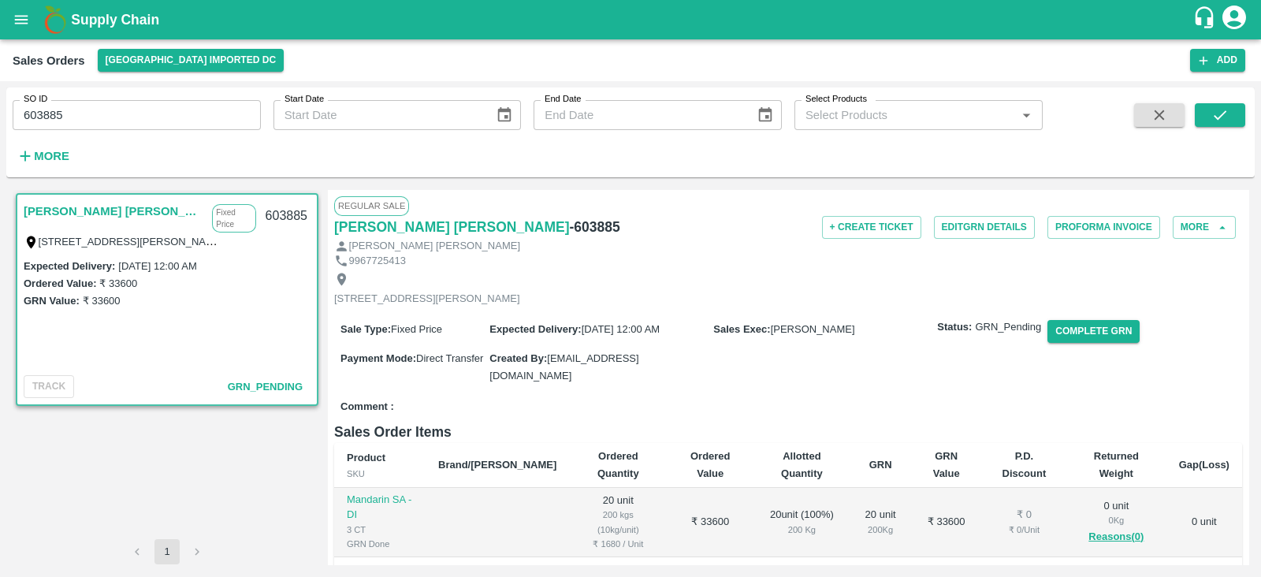
drag, startPoint x: 837, startPoint y: 378, endPoint x: 895, endPoint y: 381, distance: 58.4
click at [895, 381] on div "Sale Type : Fixed Price Expected Delivery : [DATE] 12:00 AM Sales Exec : [PERSO…" at bounding box center [788, 353] width 908 height 84
click at [1101, 343] on button "Complete GRN" at bounding box center [1093, 331] width 92 height 23
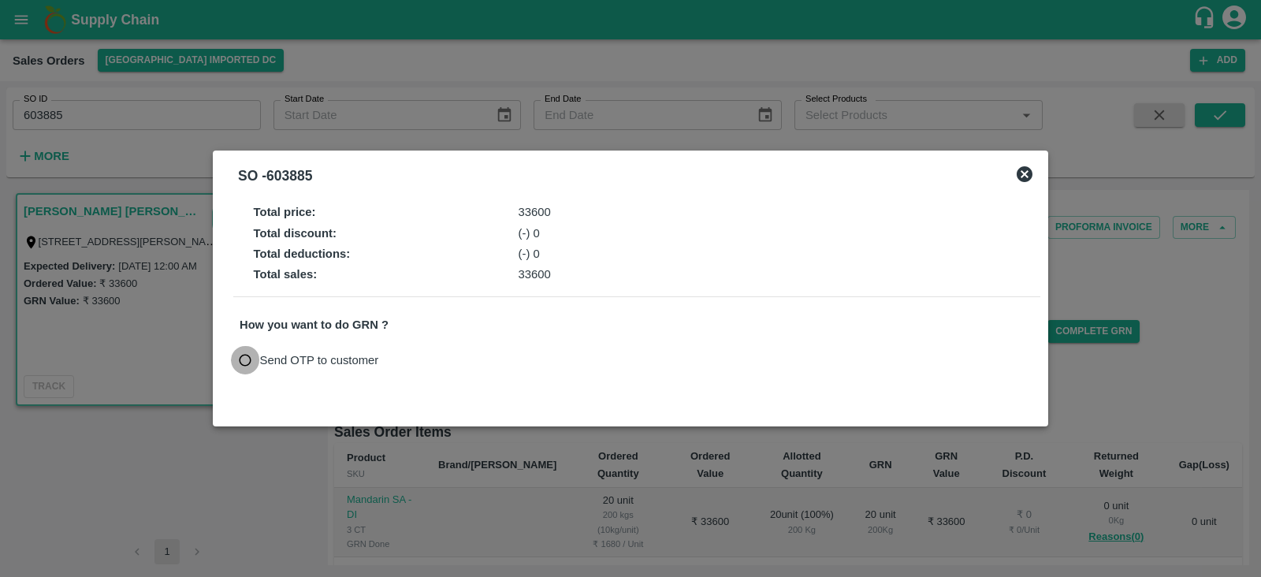
click at [239, 357] on input "Send OTP to customer" at bounding box center [245, 360] width 29 height 29
radio input "true"
click at [422, 362] on button "Send OTP" at bounding box center [423, 359] width 65 height 23
